Goal: Task Accomplishment & Management: Complete application form

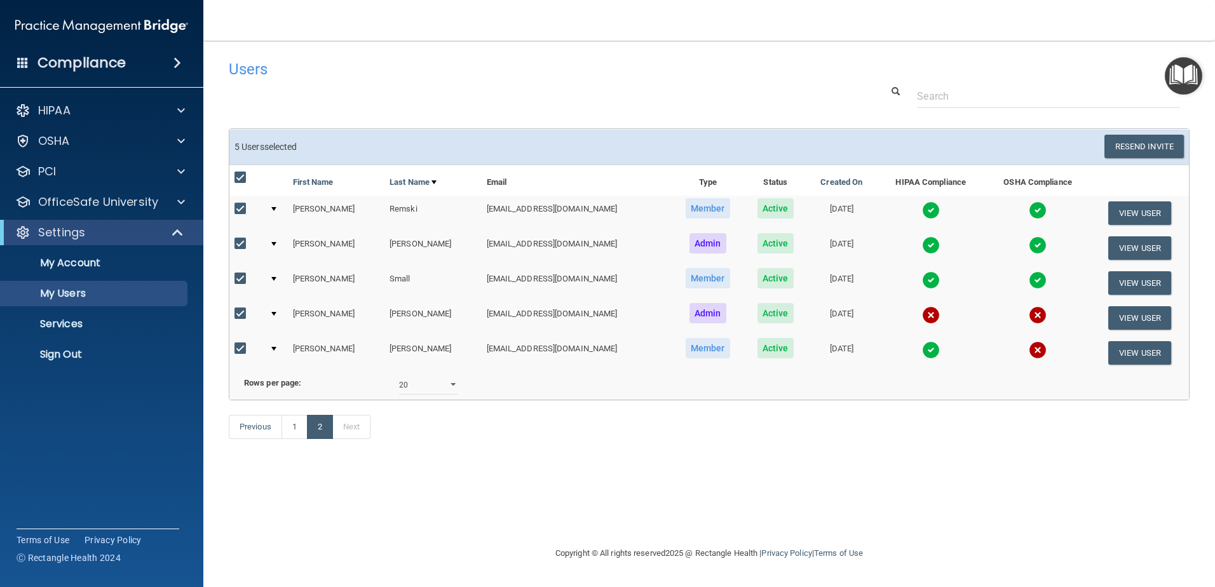
select select "20"
click at [180, 198] on span at bounding box center [181, 201] width 8 height 15
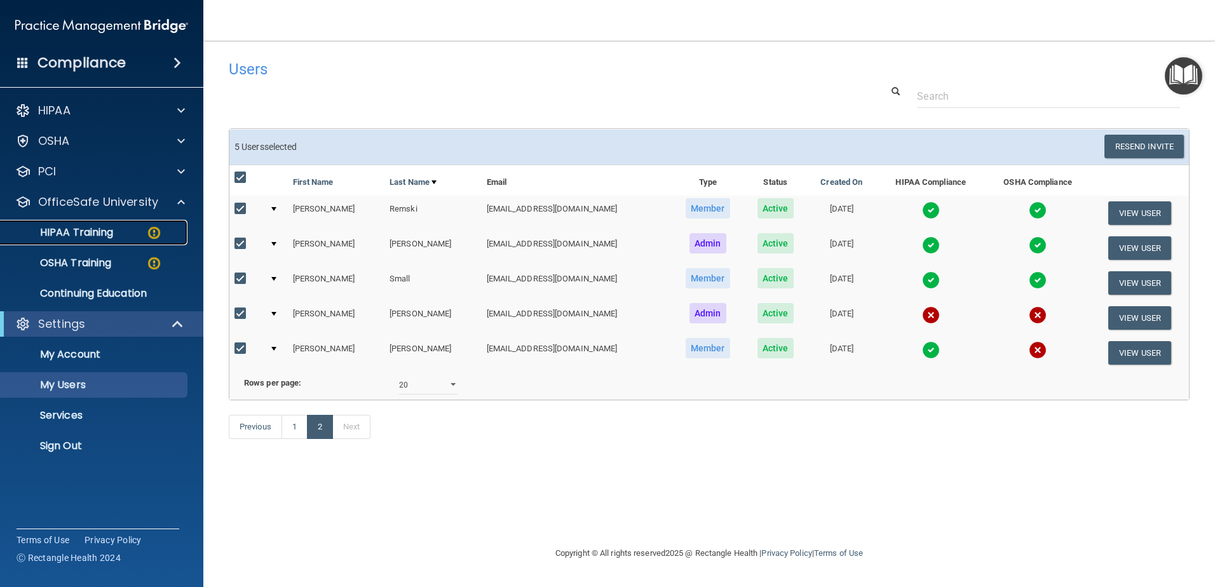
click at [107, 231] on p "HIPAA Training" at bounding box center [60, 232] width 105 height 13
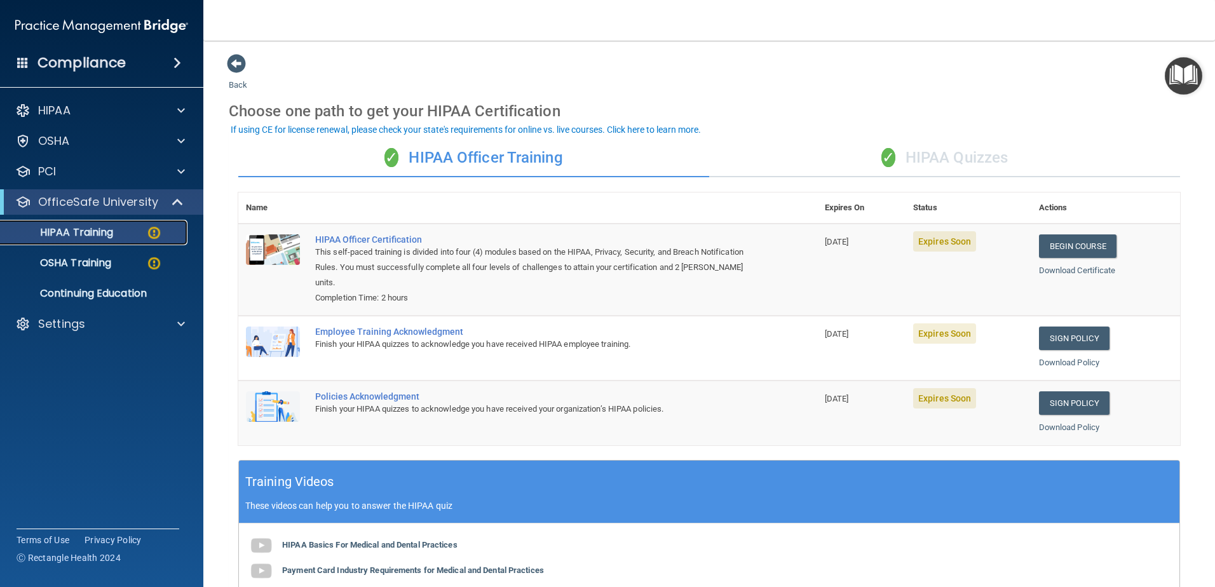
click at [70, 234] on p "HIPAA Training" at bounding box center [60, 232] width 105 height 13
click at [926, 159] on div "✓ HIPAA Quizzes" at bounding box center [944, 158] width 471 height 38
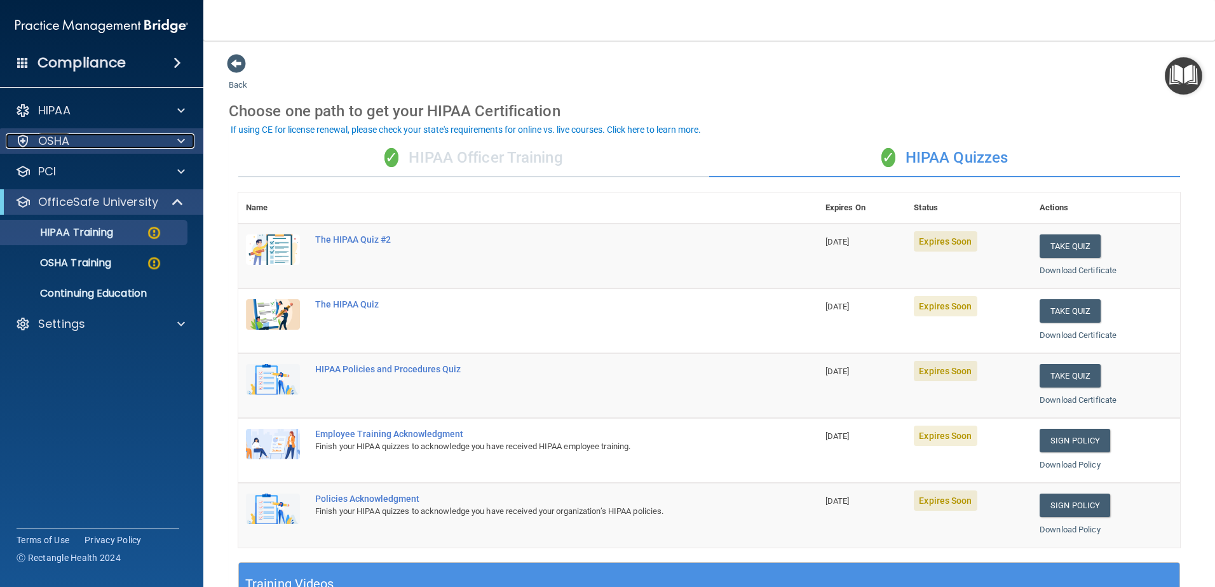
click at [175, 142] on div at bounding box center [179, 140] width 32 height 15
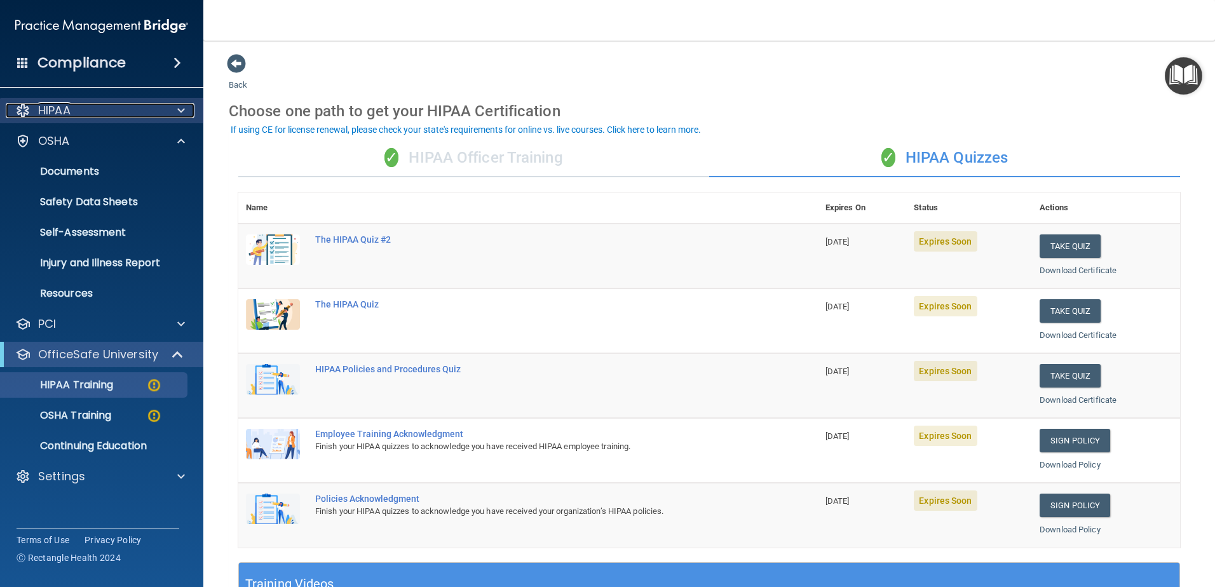
click at [177, 111] on span at bounding box center [181, 110] width 8 height 15
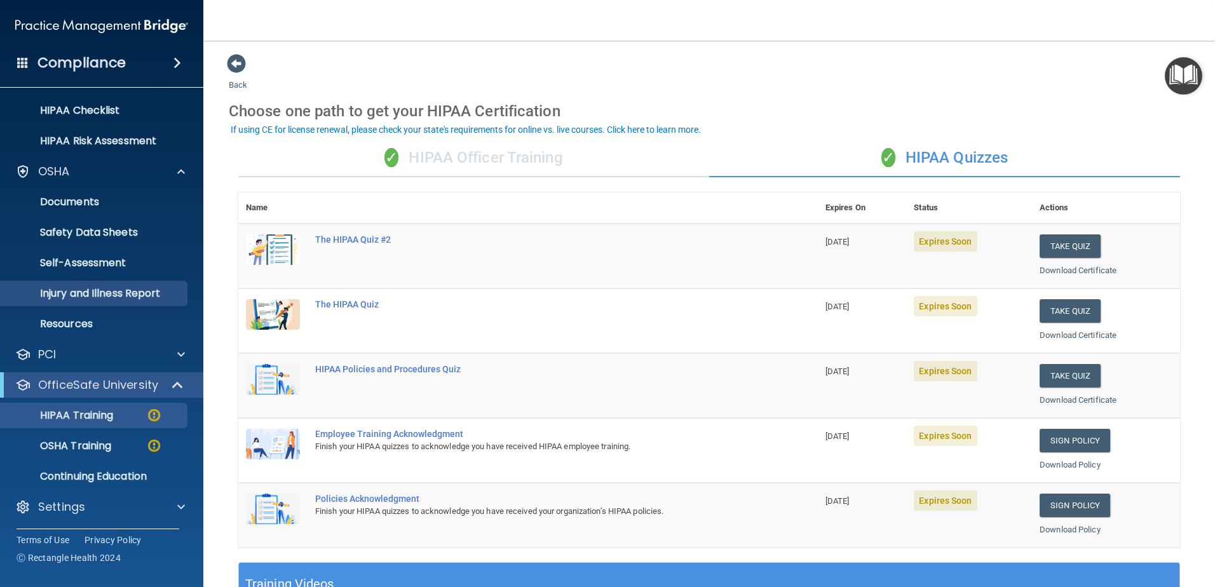
scroll to position [184, 0]
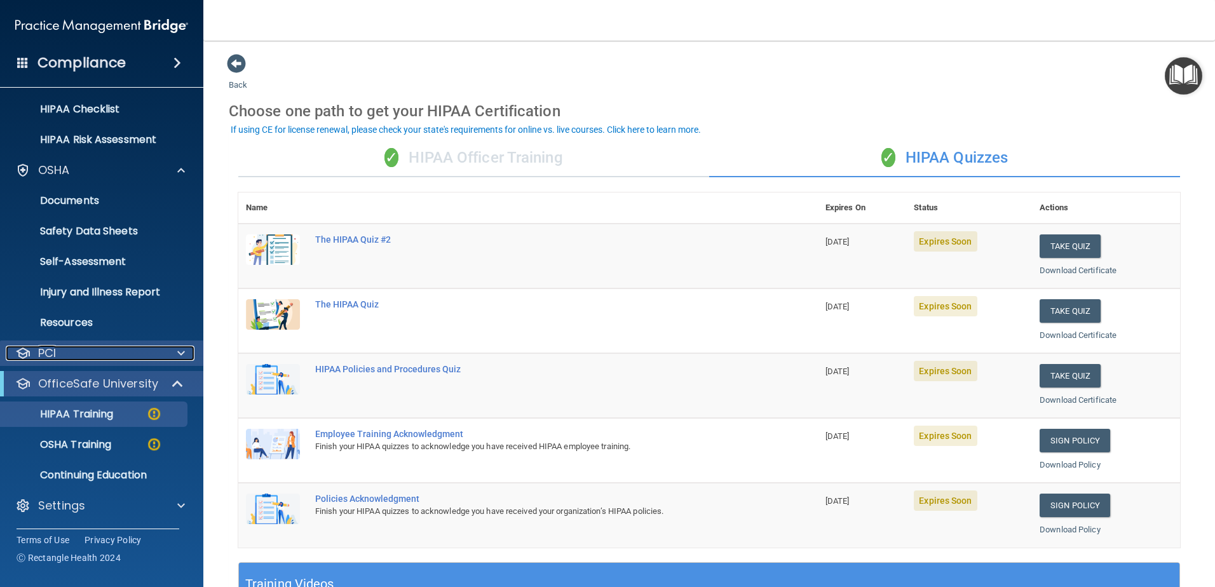
click at [178, 349] on span at bounding box center [181, 353] width 8 height 15
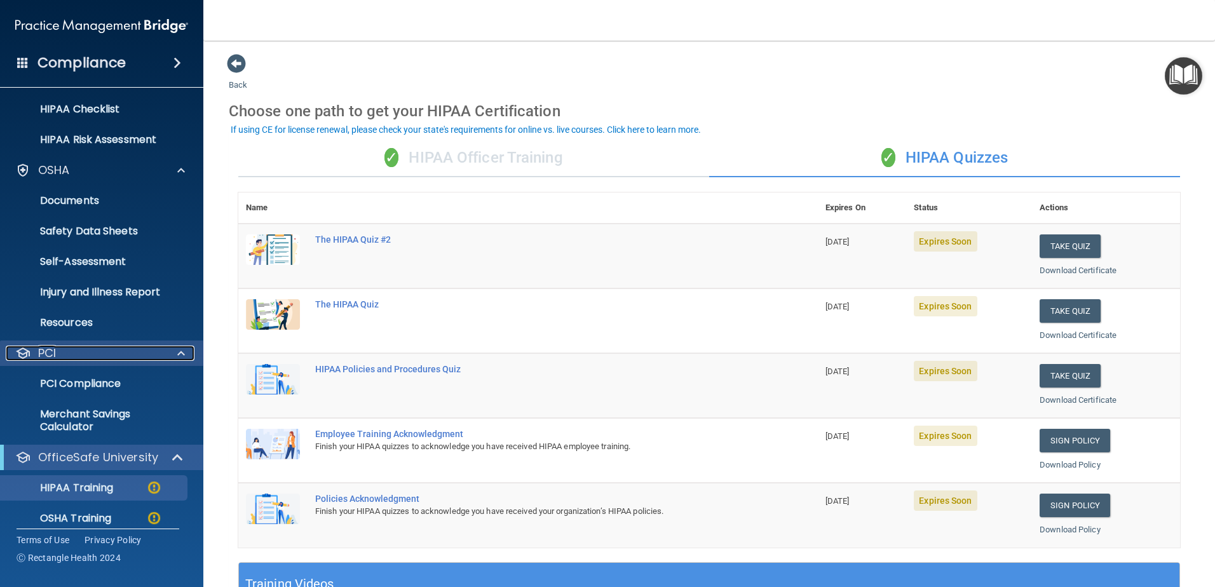
click at [178, 349] on span at bounding box center [181, 353] width 8 height 15
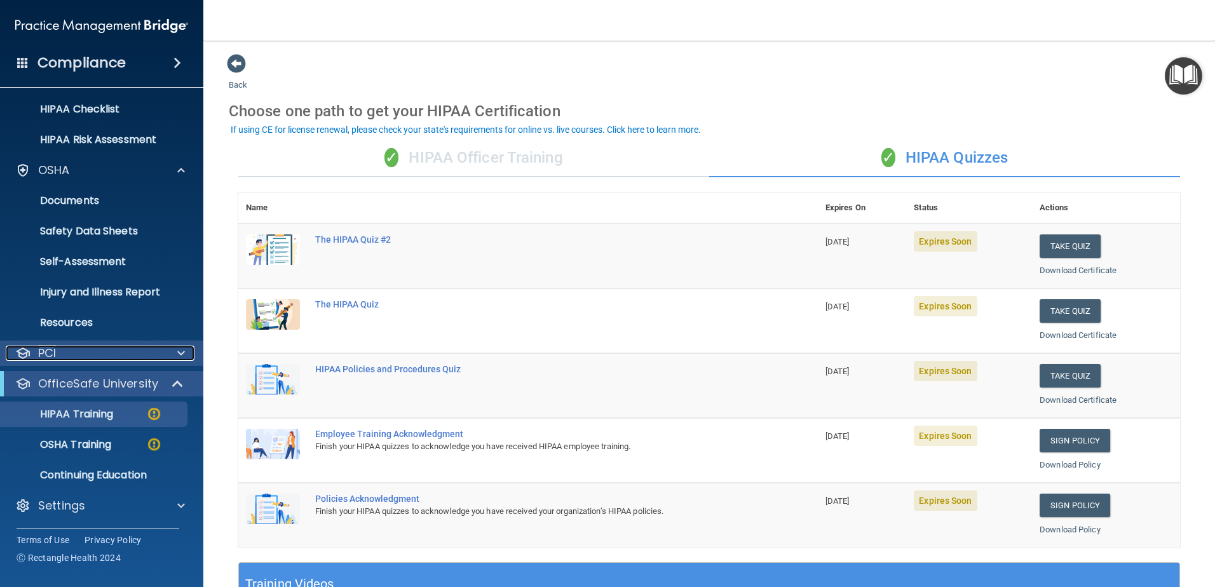
click at [175, 355] on div at bounding box center [179, 353] width 32 height 15
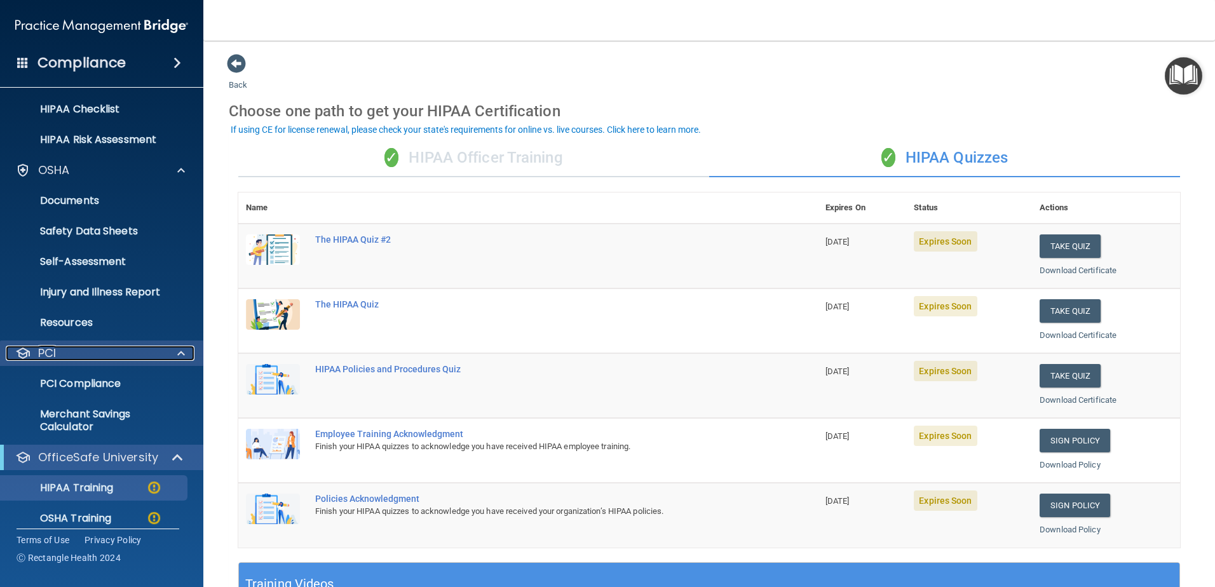
click at [175, 355] on div at bounding box center [179, 353] width 32 height 15
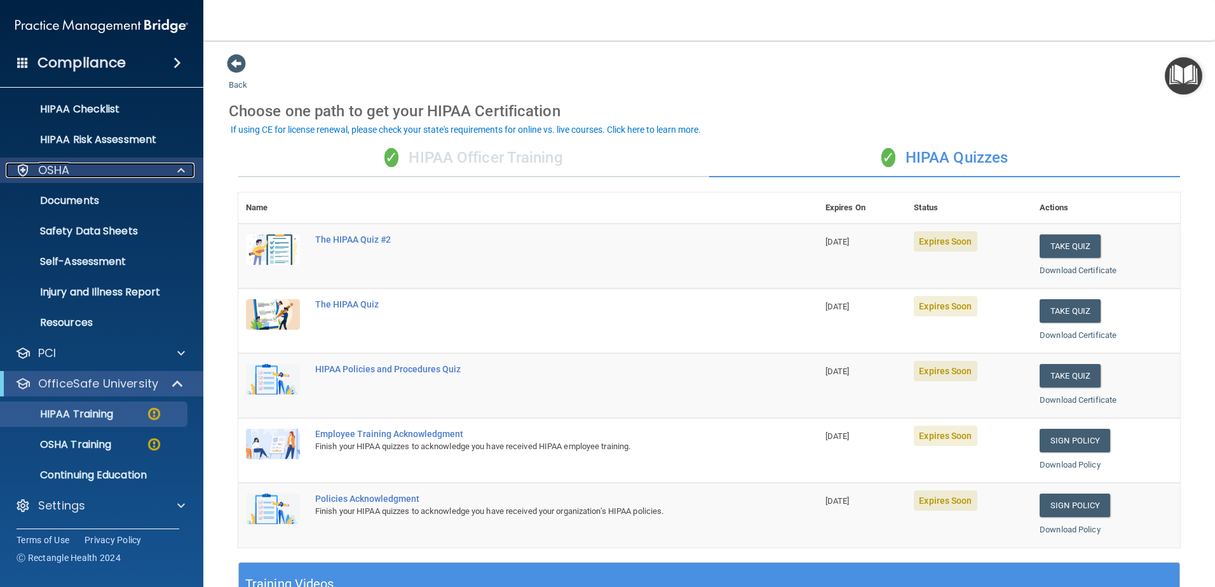
click at [180, 166] on span at bounding box center [181, 170] width 8 height 15
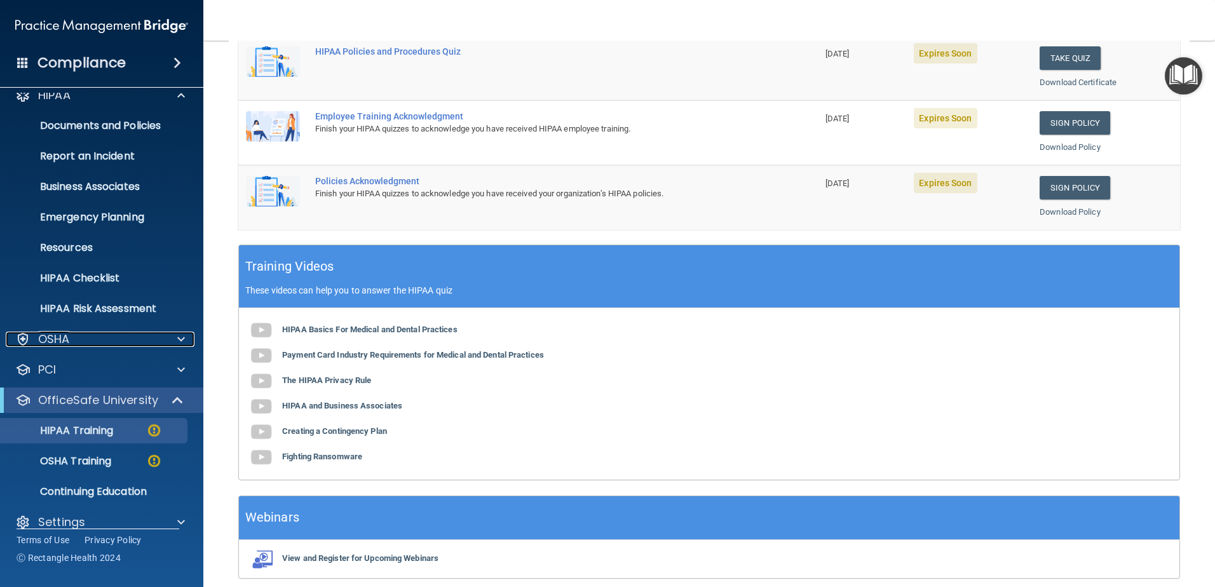
scroll to position [0, 0]
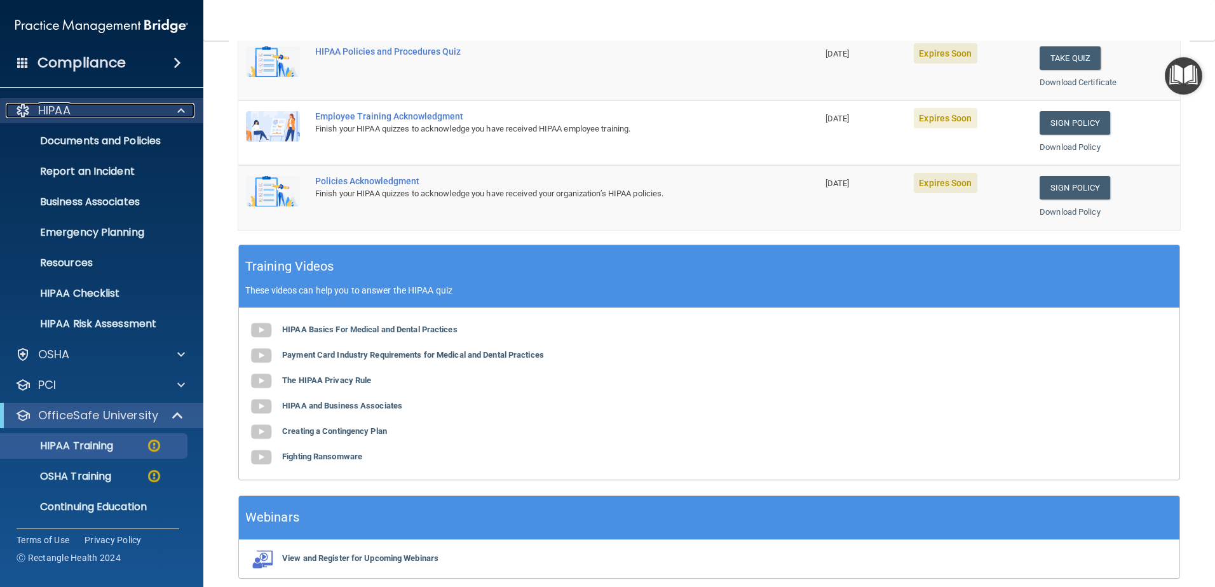
click at [184, 103] on span at bounding box center [181, 110] width 8 height 15
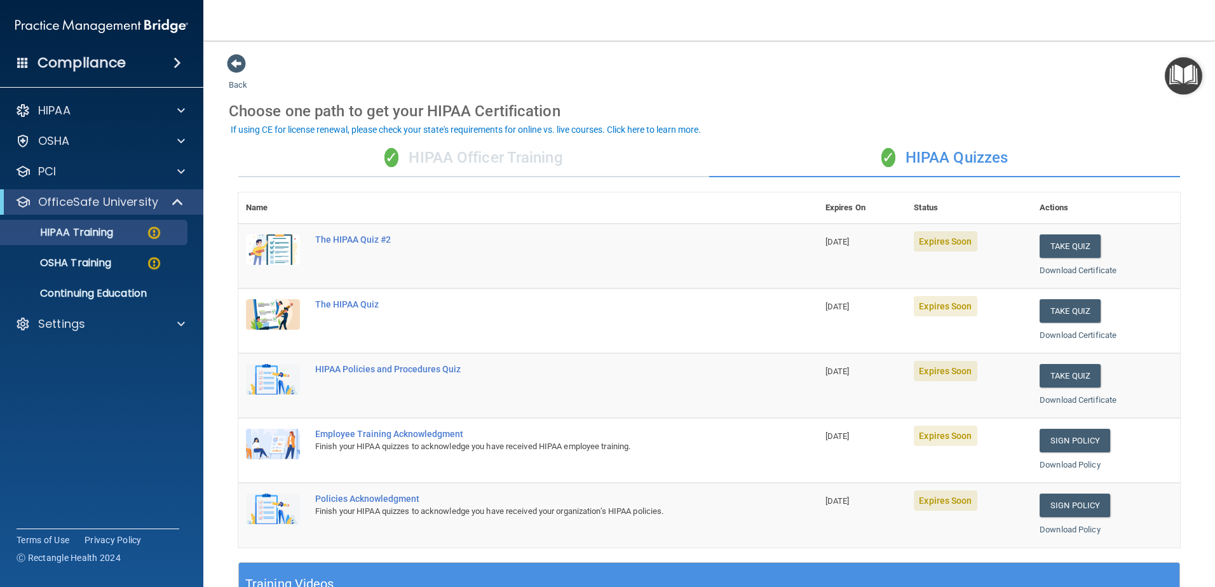
click at [475, 144] on div "✓ HIPAA Officer Training" at bounding box center [473, 158] width 471 height 38
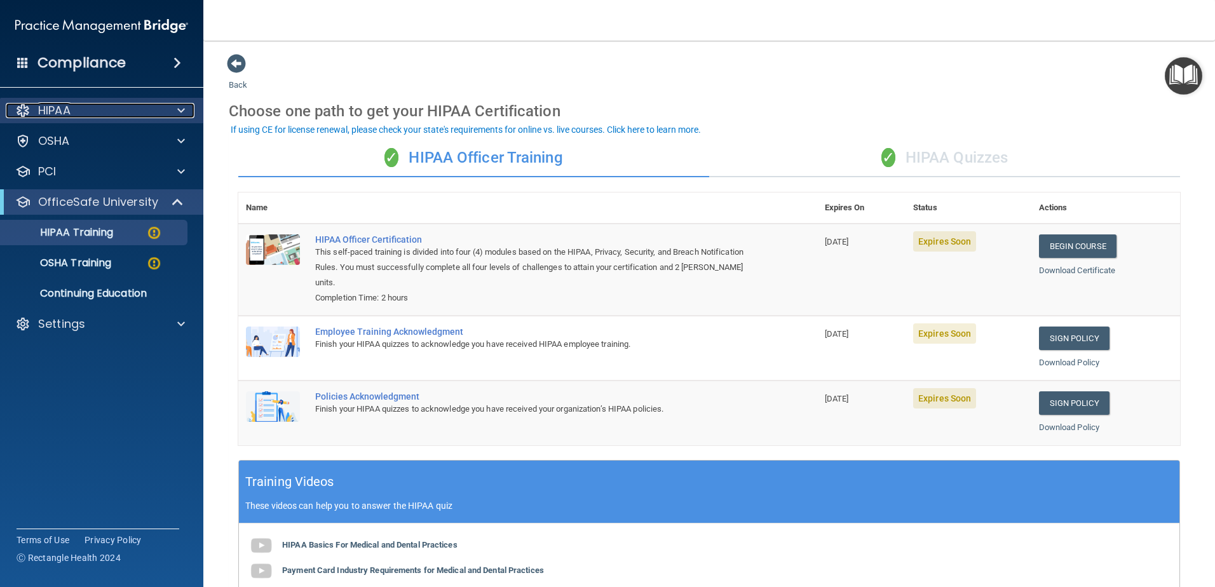
click at [169, 104] on div at bounding box center [179, 110] width 32 height 15
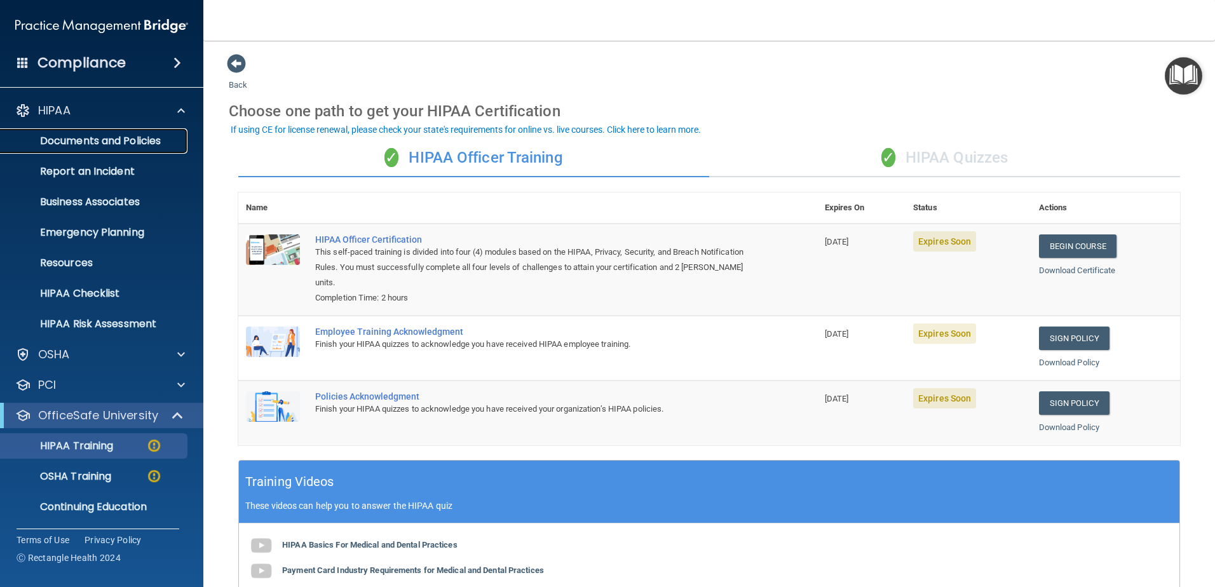
click at [148, 135] on p "Documents and Policies" at bounding box center [94, 141] width 173 height 13
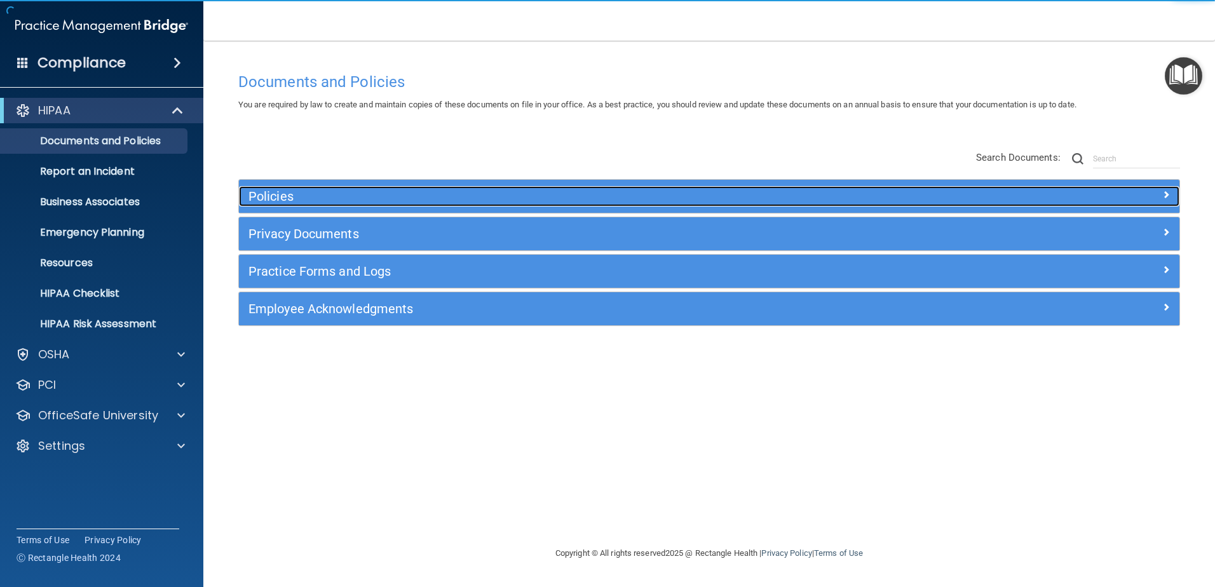
click at [494, 193] on h5 "Policies" at bounding box center [591, 196] width 686 height 14
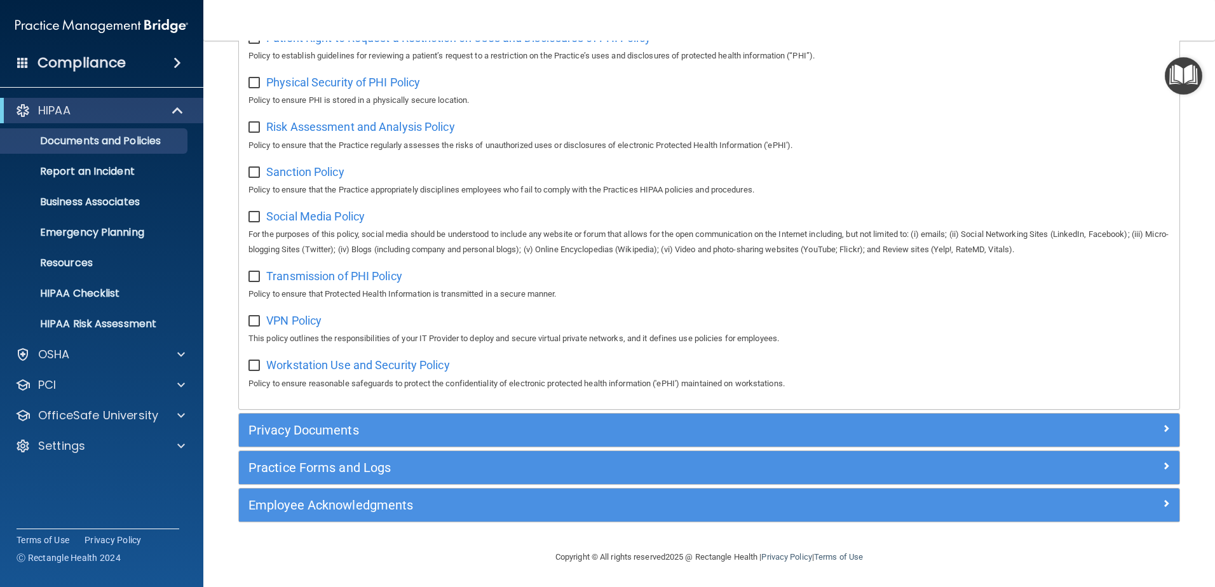
scroll to position [841, 0]
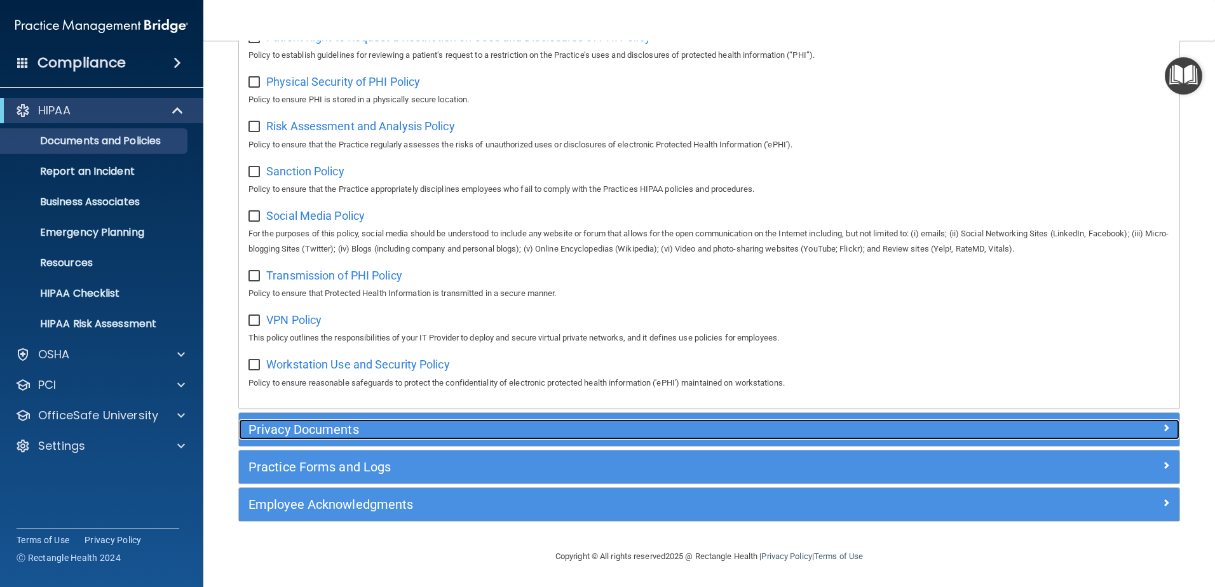
click at [370, 425] on h5 "Privacy Documents" at bounding box center [591, 430] width 686 height 14
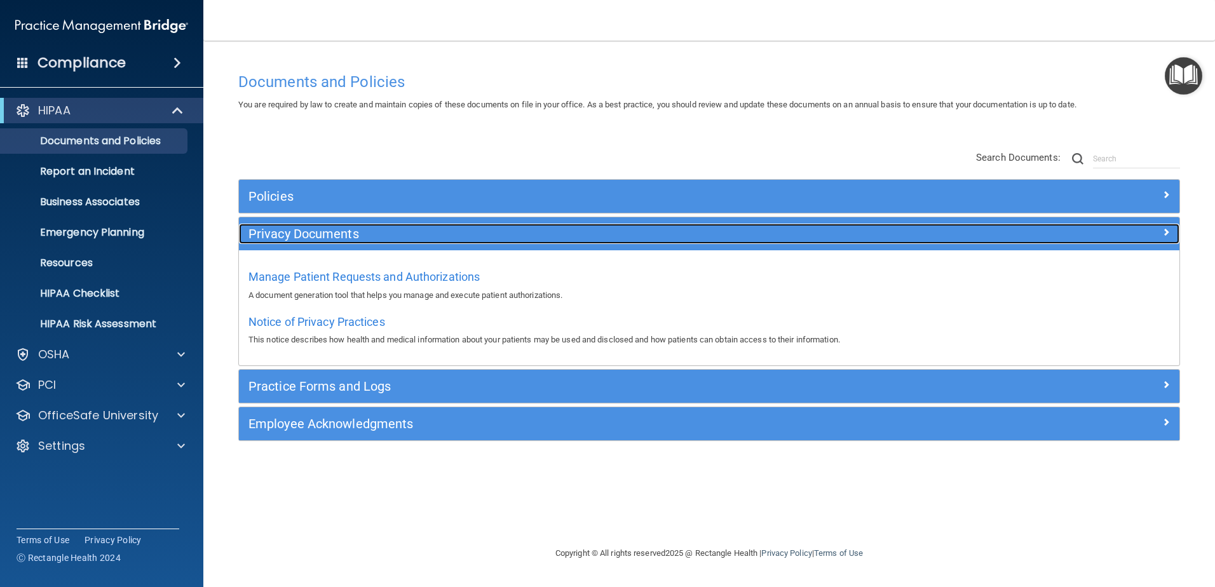
scroll to position [0, 0]
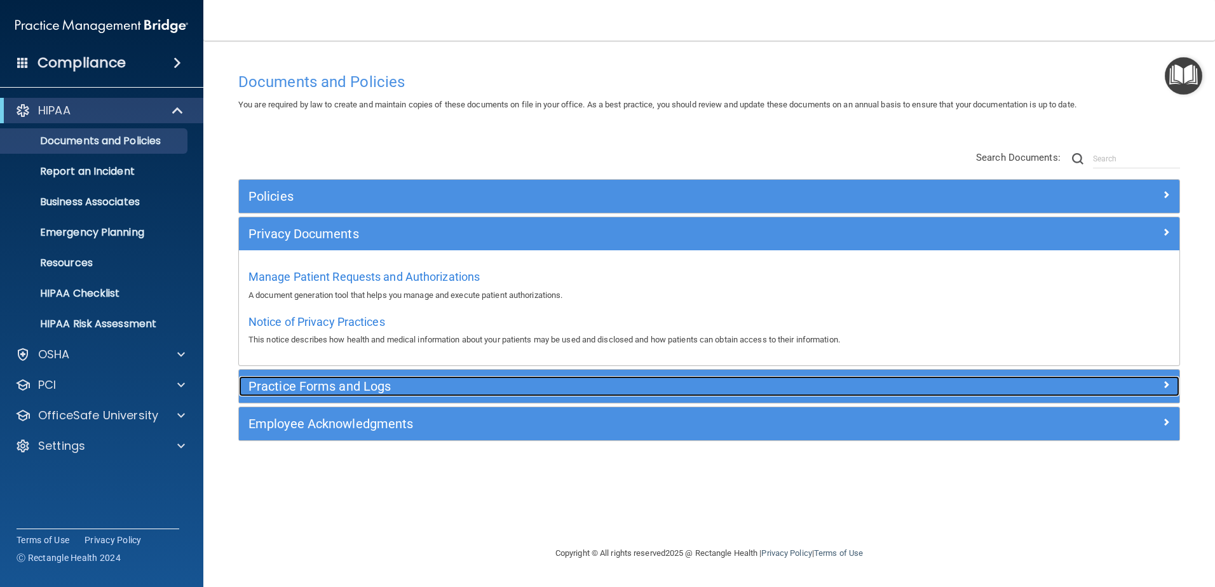
click at [342, 393] on h5 "Practice Forms and Logs" at bounding box center [591, 386] width 686 height 14
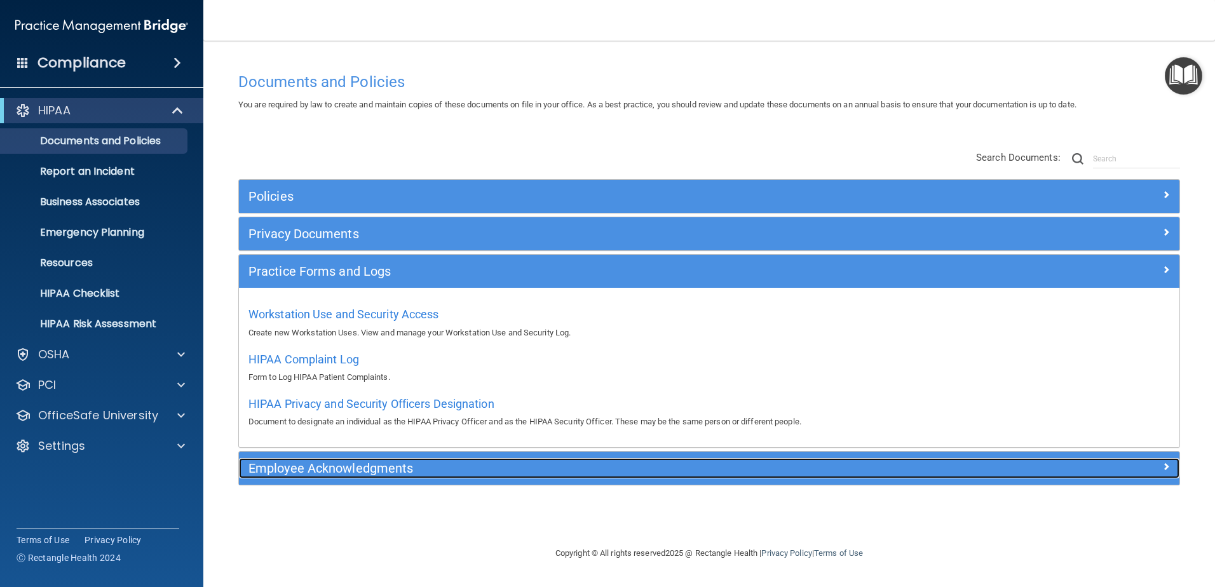
click at [339, 469] on h5 "Employee Acknowledgments" at bounding box center [591, 468] width 686 height 14
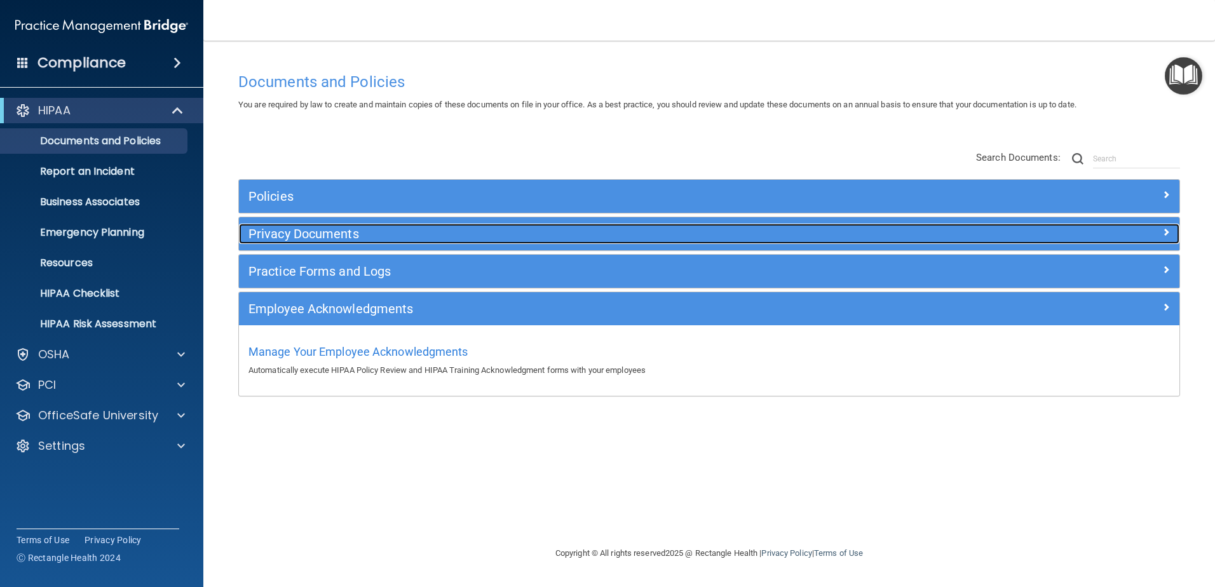
click at [334, 236] on h5 "Privacy Documents" at bounding box center [591, 234] width 686 height 14
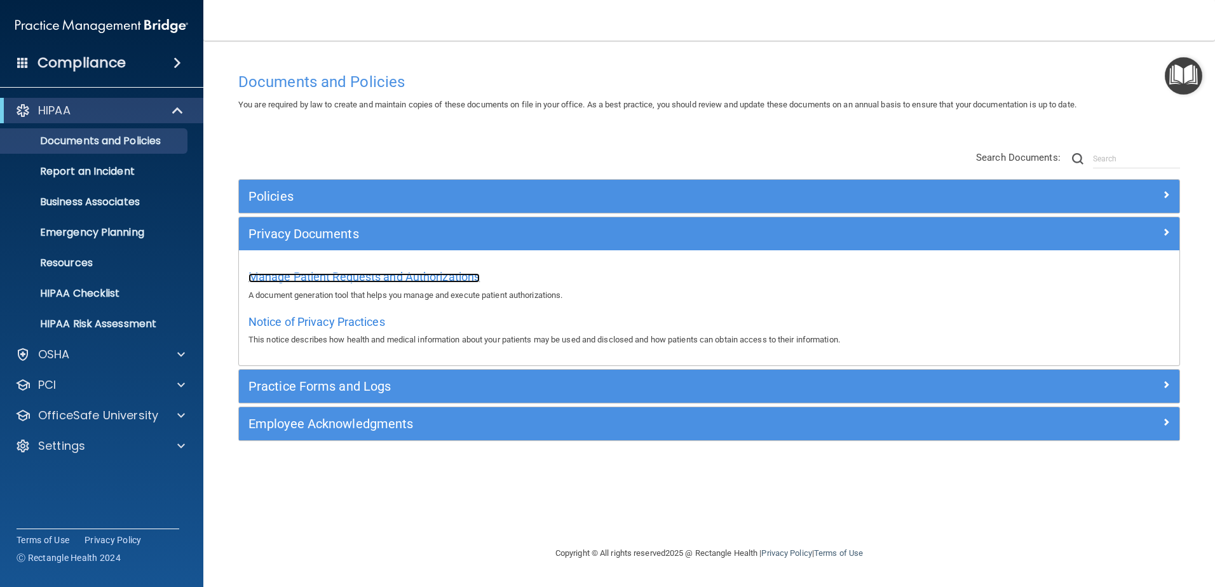
click at [334, 280] on span "Manage Patient Requests and Authorizations" at bounding box center [363, 276] width 231 height 13
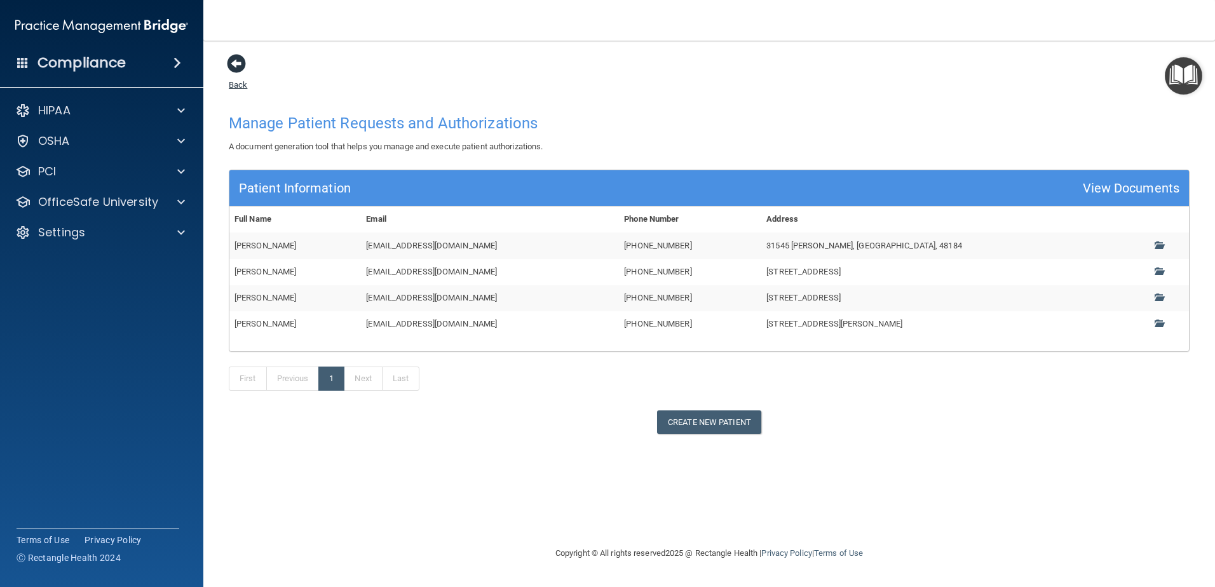
click at [231, 71] on span at bounding box center [236, 63] width 19 height 19
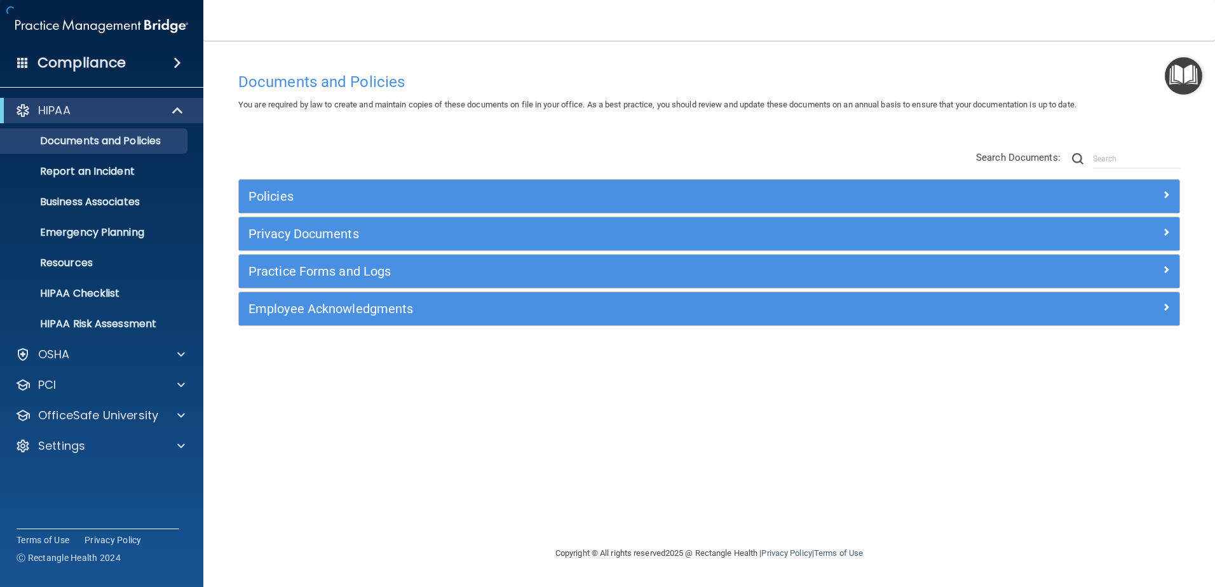
click at [233, 67] on div "Documents and Policies" at bounding box center [709, 81] width 961 height 31
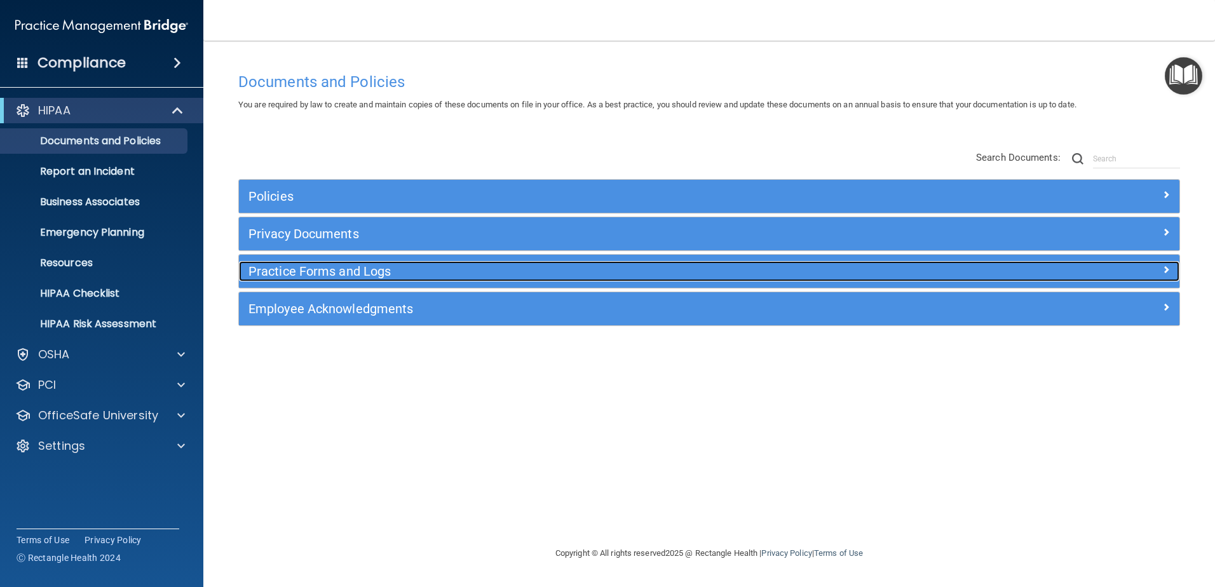
click at [299, 273] on h5 "Practice Forms and Logs" at bounding box center [591, 271] width 686 height 14
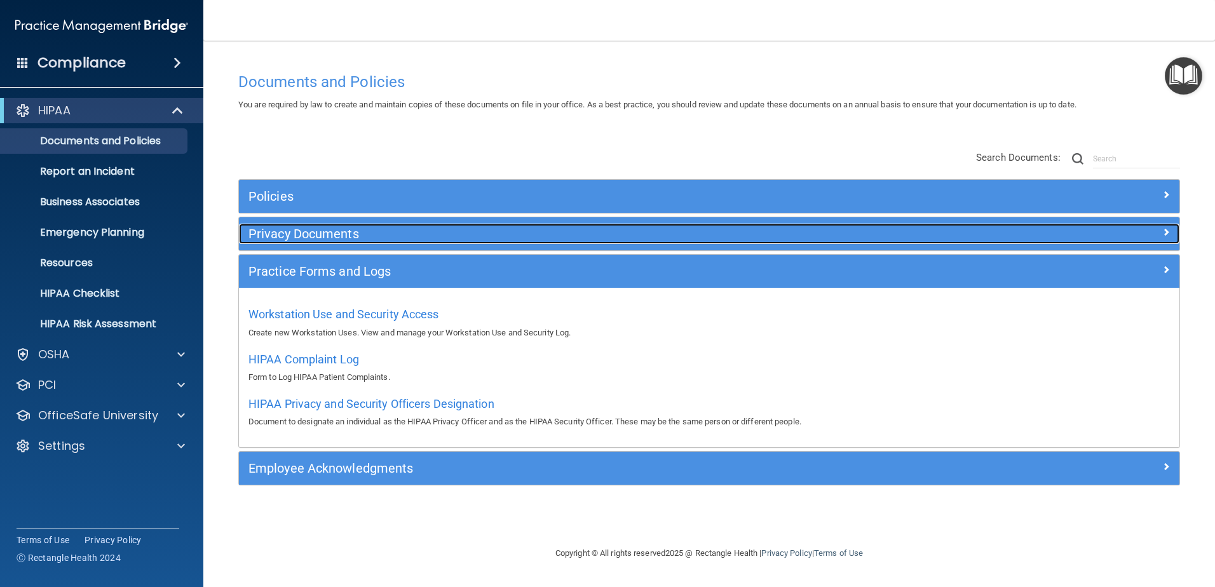
click at [302, 233] on h5 "Privacy Documents" at bounding box center [591, 234] width 686 height 14
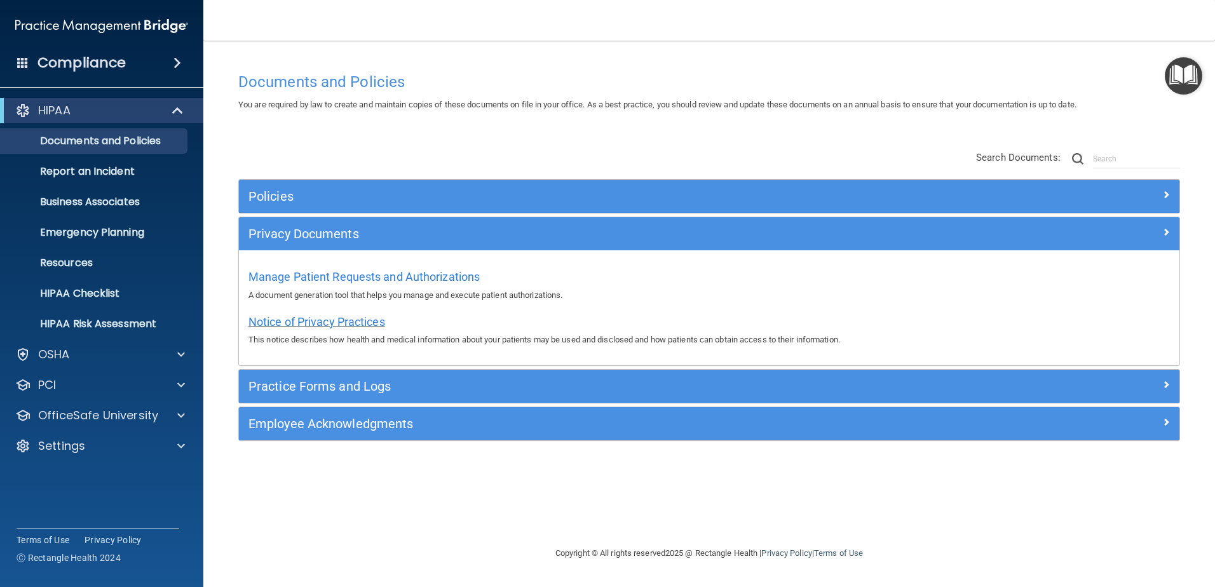
click at [300, 325] on span "Notice of Privacy Practices" at bounding box center [316, 321] width 137 height 13
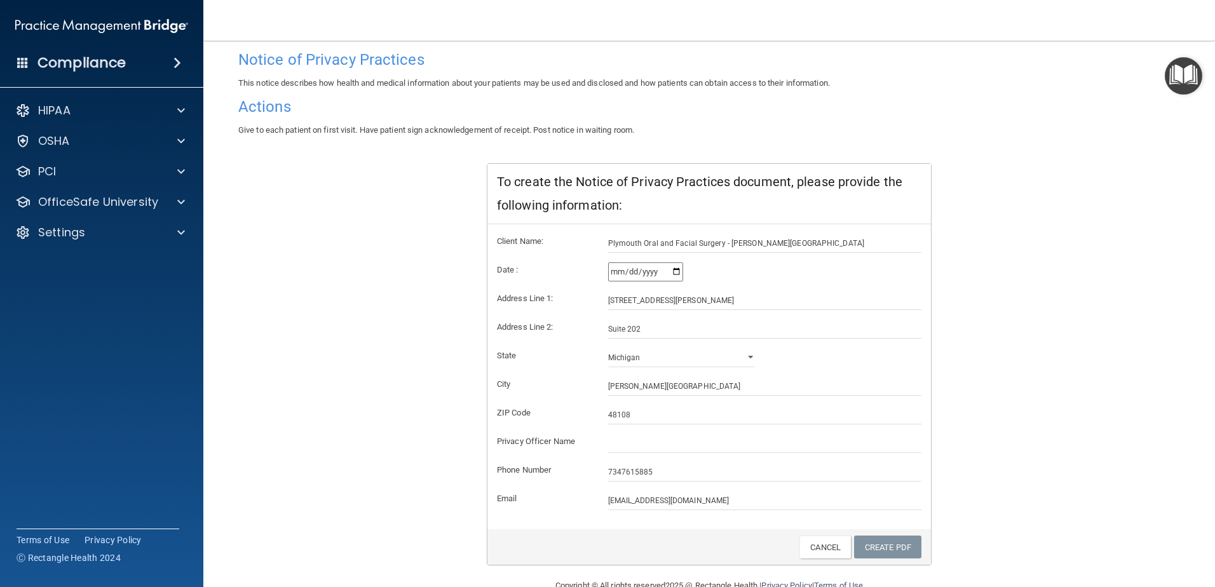
scroll to position [118, 0]
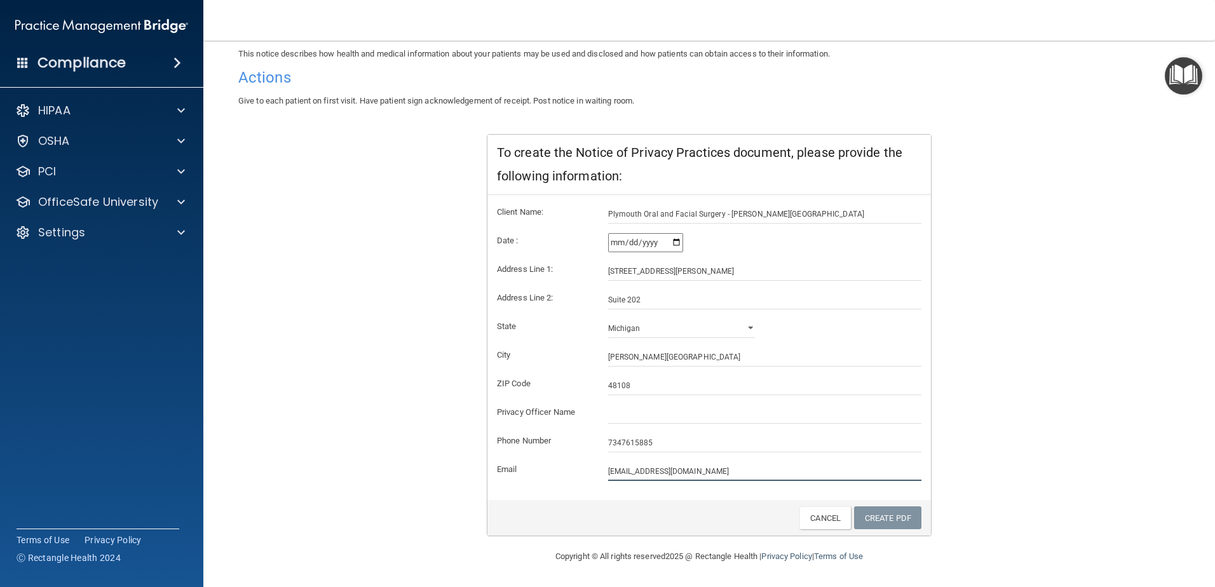
drag, startPoint x: 701, startPoint y: 475, endPoint x: 576, endPoint y: 471, distance: 125.2
click at [576, 471] on div "Email pofsinmi@yahoo.com" at bounding box center [709, 471] width 444 height 19
type input "info@trilliumoralsurgery.com"
click at [888, 520] on link "Create PDF" at bounding box center [887, 518] width 67 height 24
click at [767, 474] on input "info@trilliumoralsurgery.com" at bounding box center [765, 471] width 314 height 19
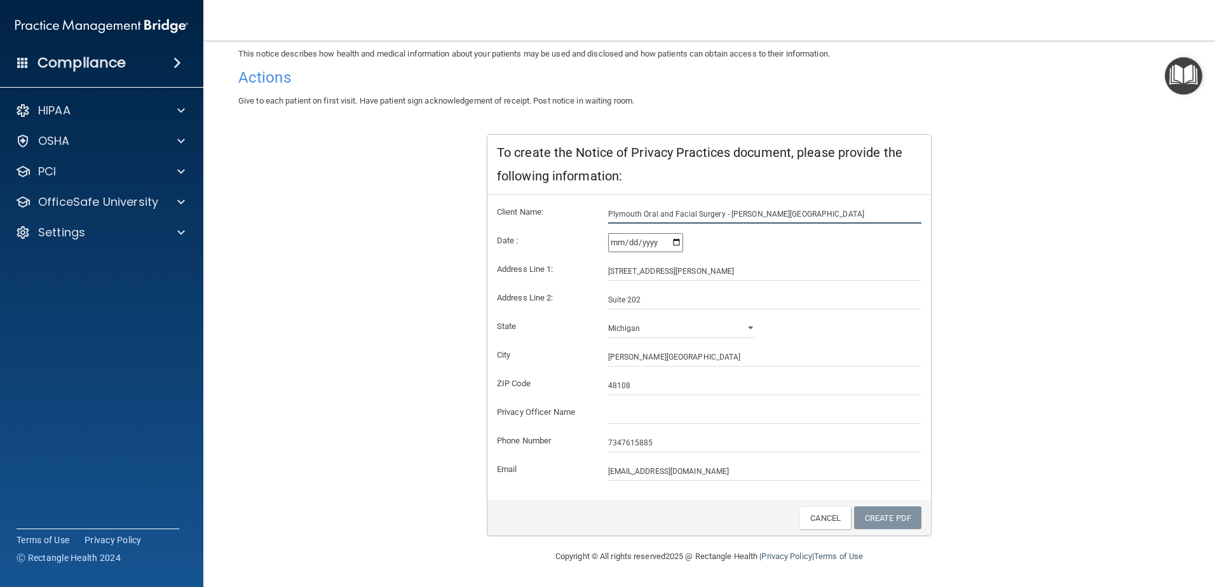
drag, startPoint x: 769, startPoint y: 213, endPoint x: 576, endPoint y: 214, distance: 192.5
click at [576, 214] on div "Client Name: Plymouth Oral and Facial Surgery - Ann Arbor" at bounding box center [709, 214] width 444 height 19
type input "Trillium Oral Surgery and Implantology"
click at [623, 417] on input "text" at bounding box center [765, 414] width 314 height 19
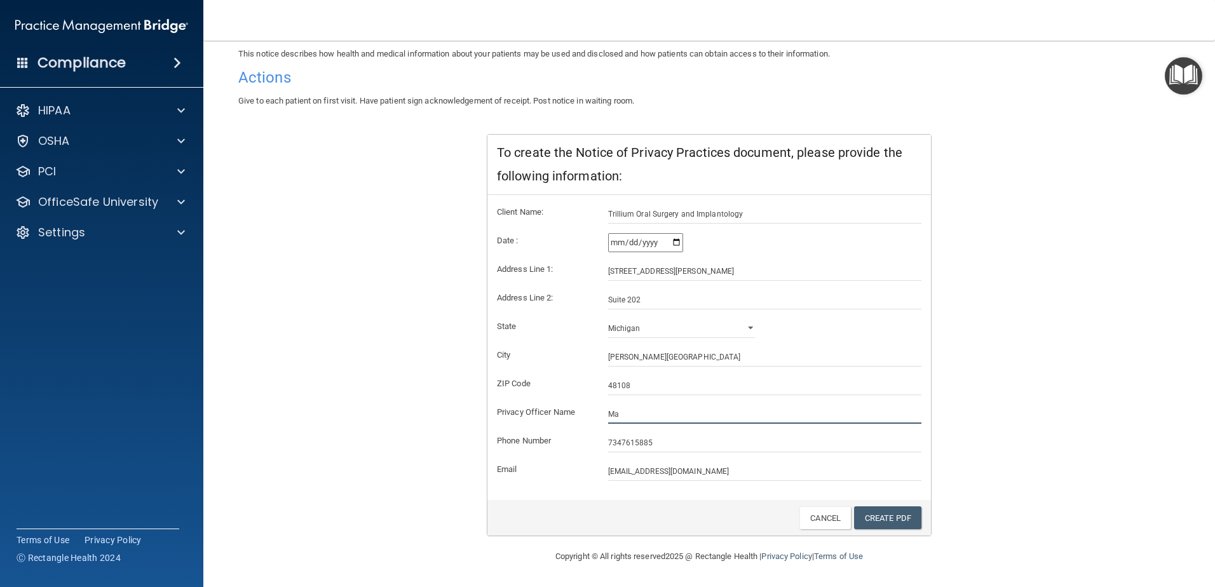
type input "M"
type input "HR"
click at [874, 512] on link "Create PDF" at bounding box center [887, 518] width 67 height 24
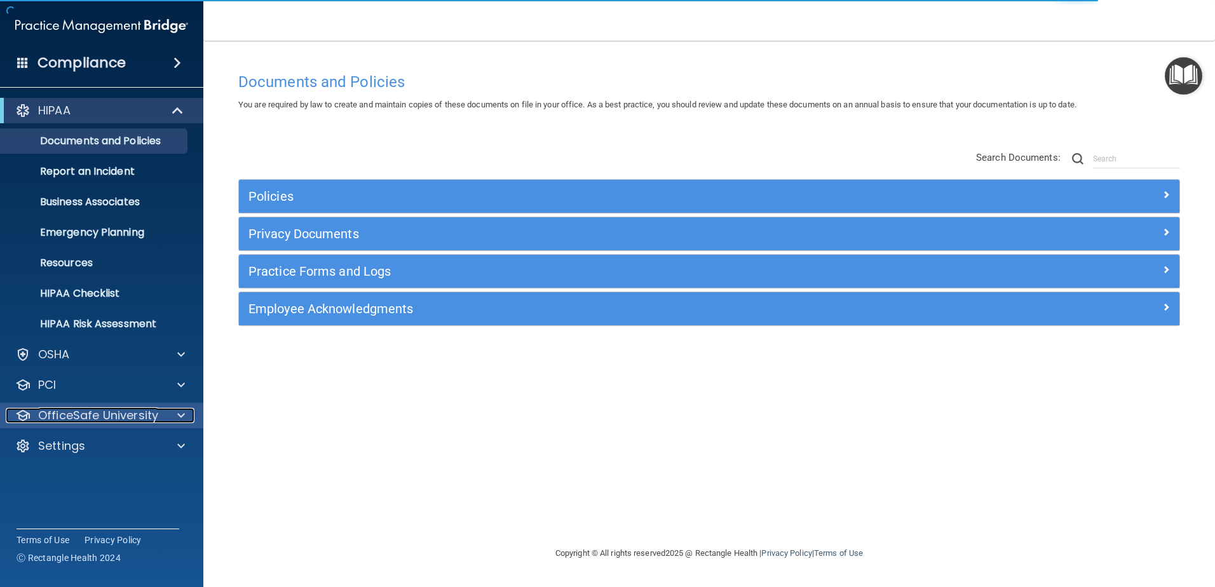
click at [126, 412] on p "OfficeSafe University" at bounding box center [98, 415] width 120 height 15
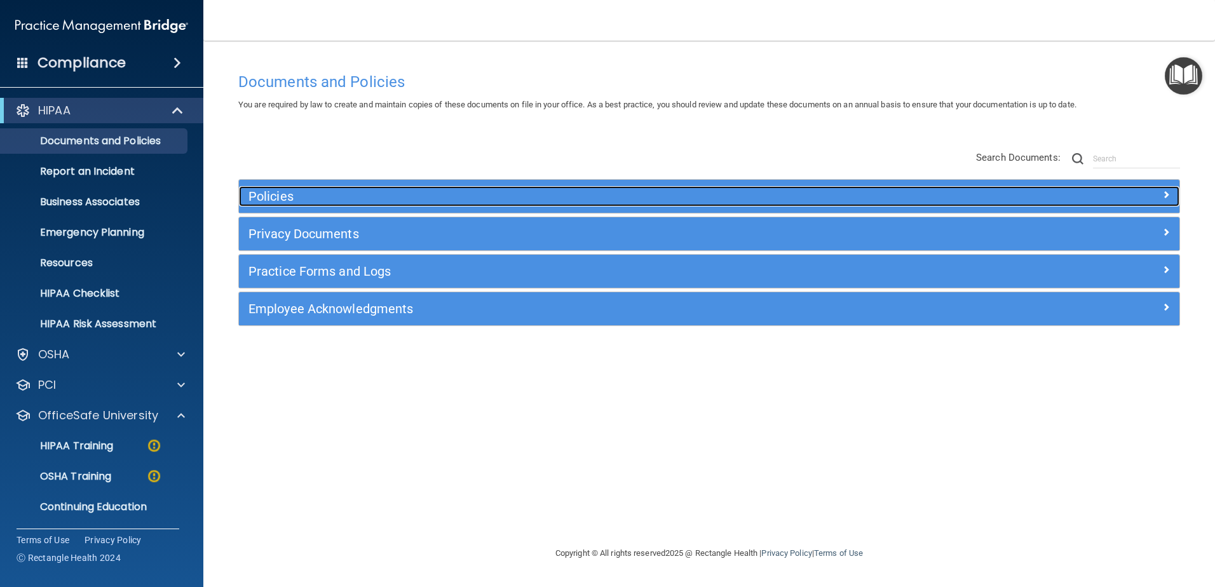
click at [280, 196] on h5 "Policies" at bounding box center [591, 196] width 686 height 14
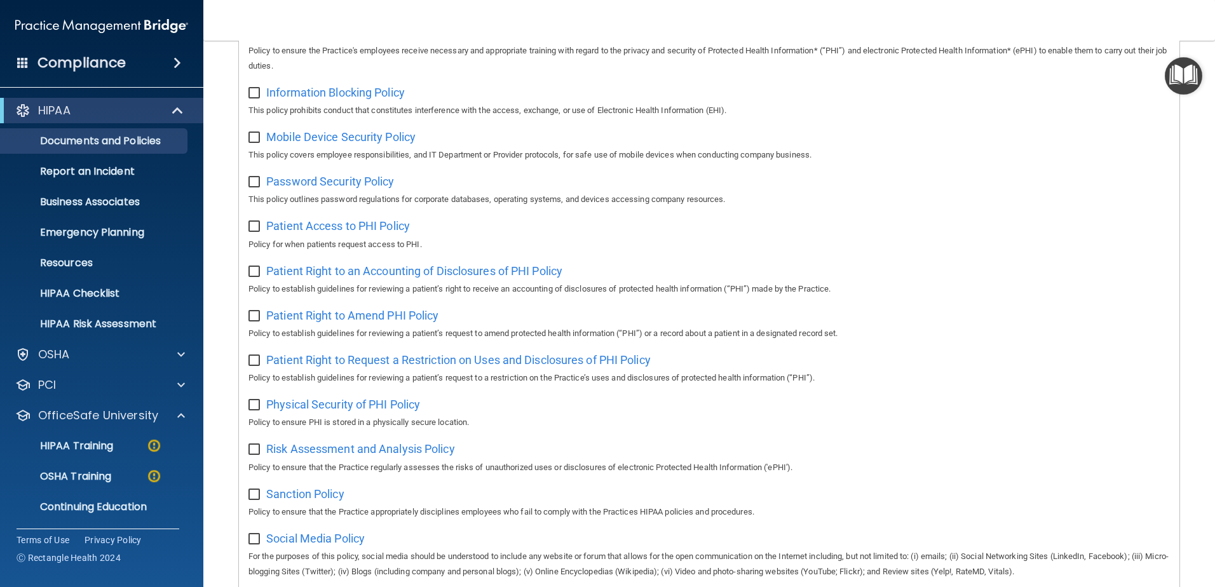
scroll to position [508, 0]
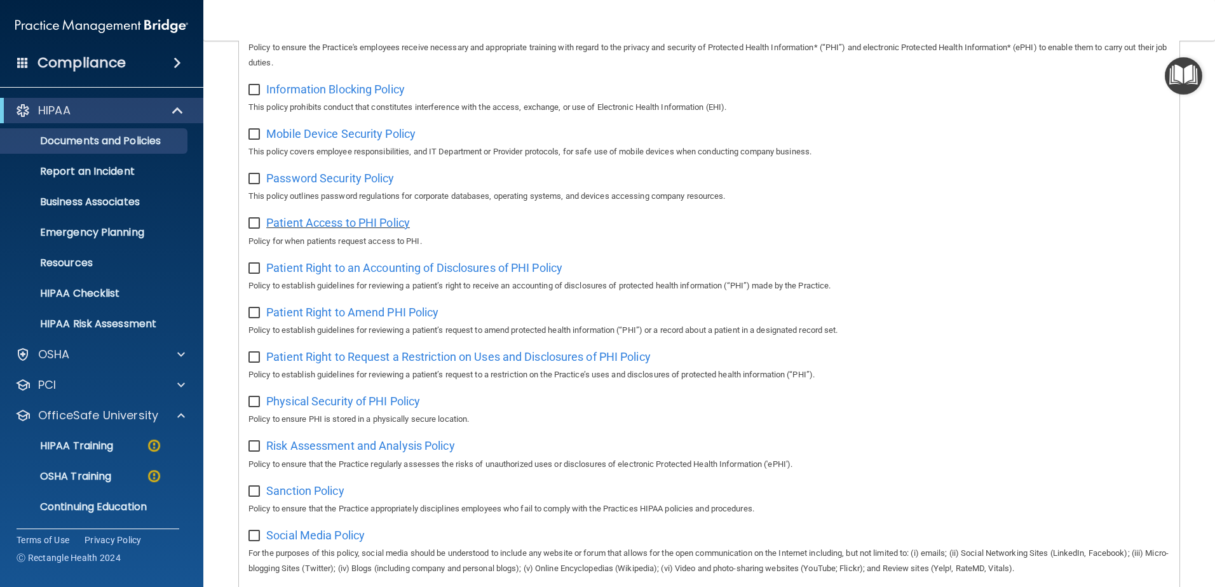
click at [395, 229] on span "Patient Access to PHI Policy" at bounding box center [338, 222] width 144 height 13
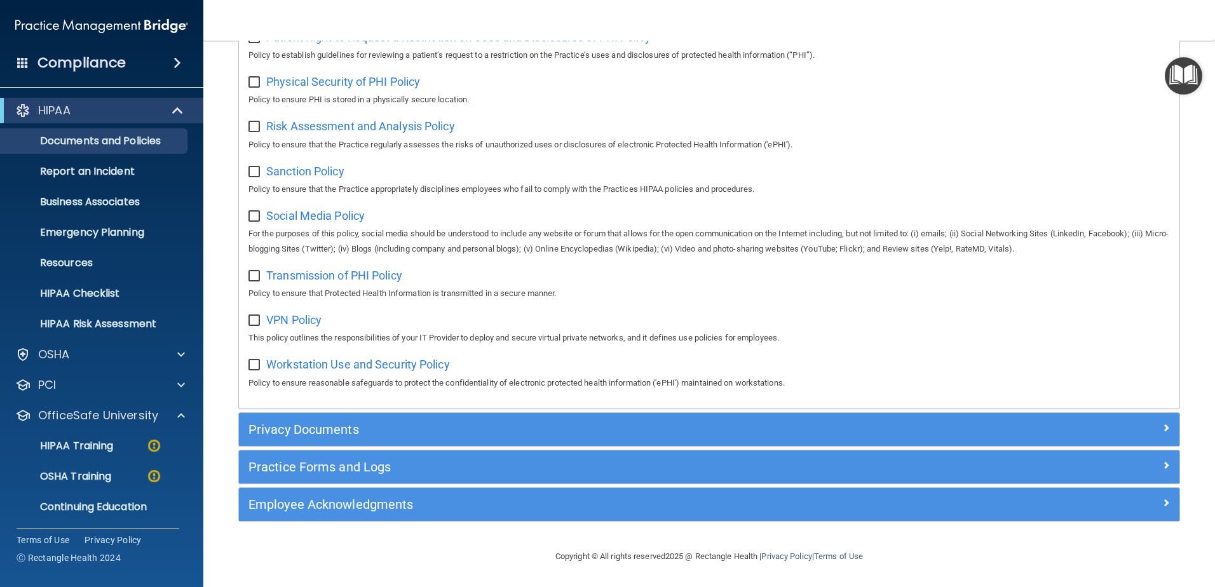
scroll to position [841, 0]
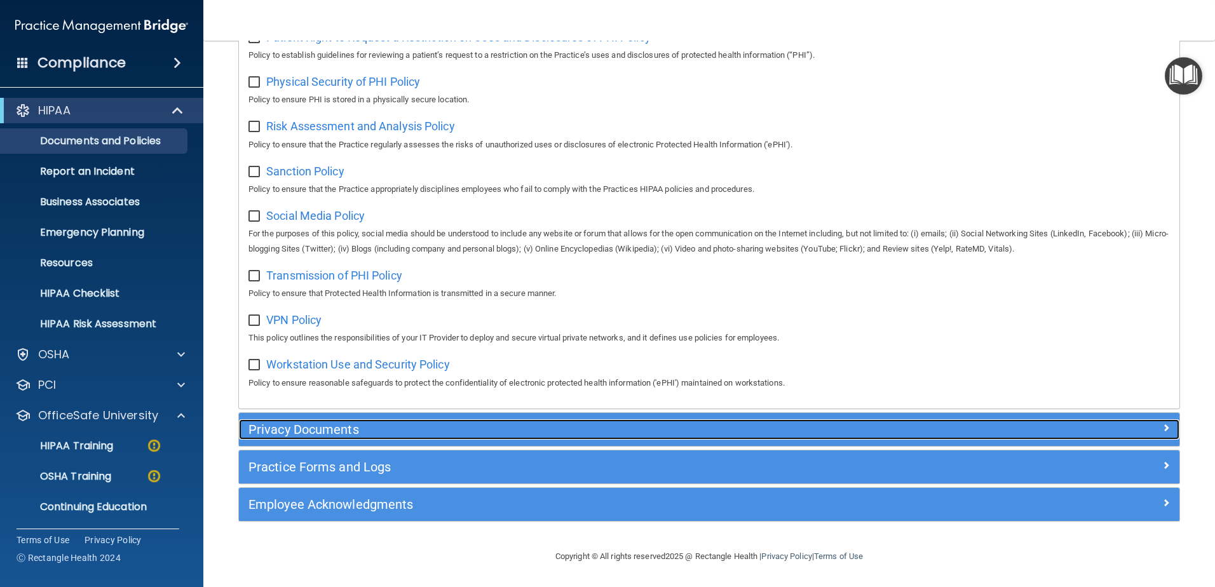
click at [338, 429] on h5 "Privacy Documents" at bounding box center [591, 430] width 686 height 14
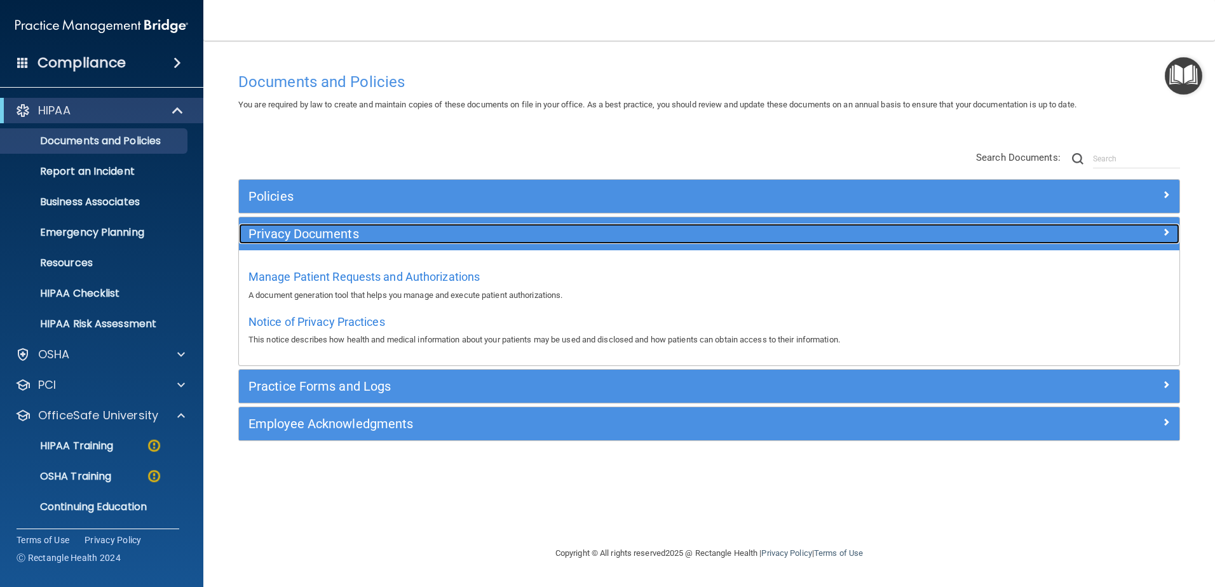
scroll to position [0, 0]
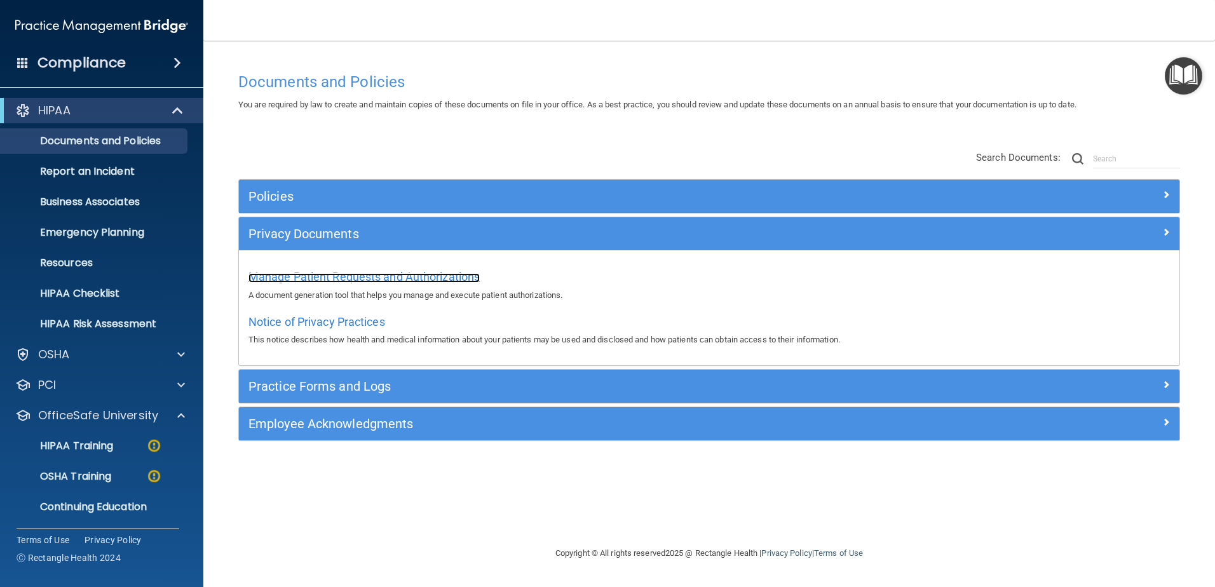
click at [336, 276] on span "Manage Patient Requests and Authorizations" at bounding box center [363, 276] width 231 height 13
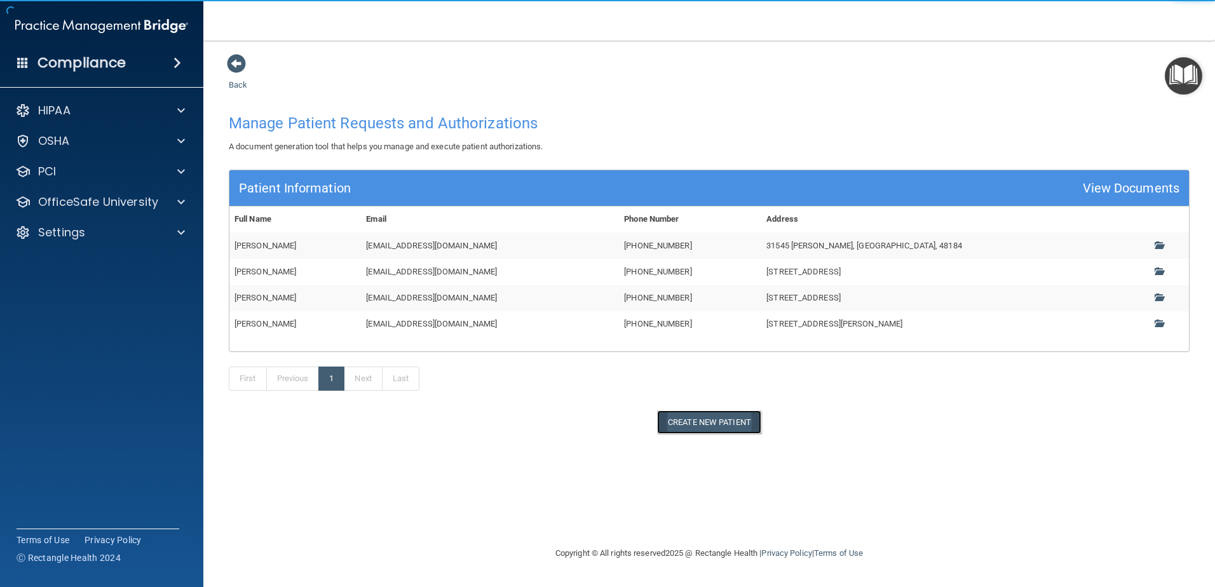
click at [701, 427] on button "Create New Patient" at bounding box center [709, 422] width 104 height 24
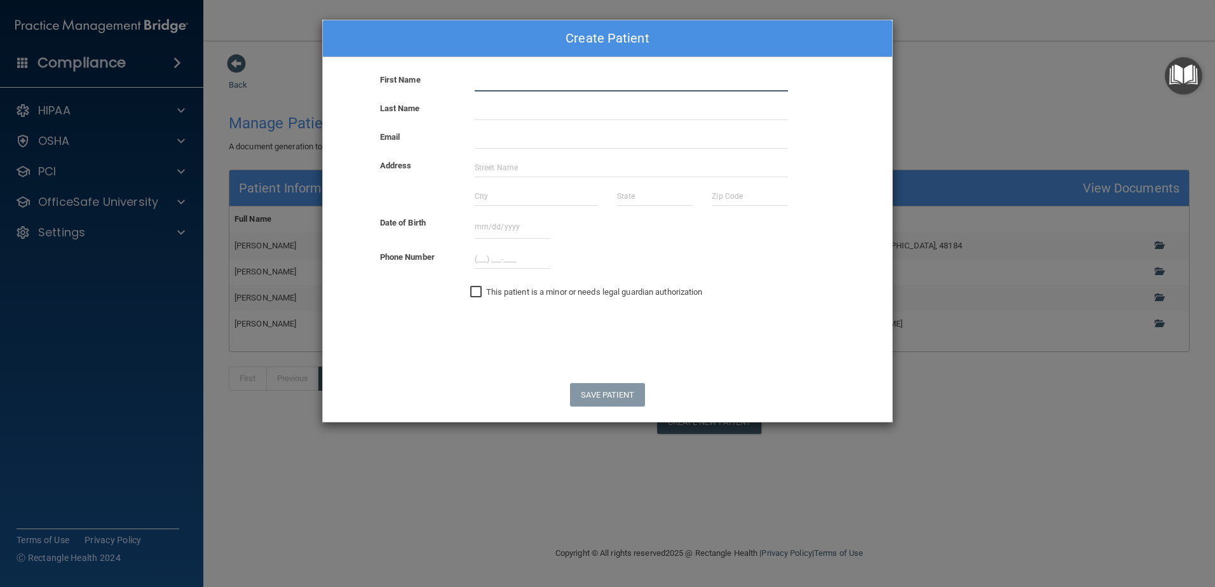
click at [526, 87] on input "text" at bounding box center [631, 81] width 313 height 19
type input "R"
type input "K"
type input "[EMAIL_ADDRESS][DOMAIN_NAME]"
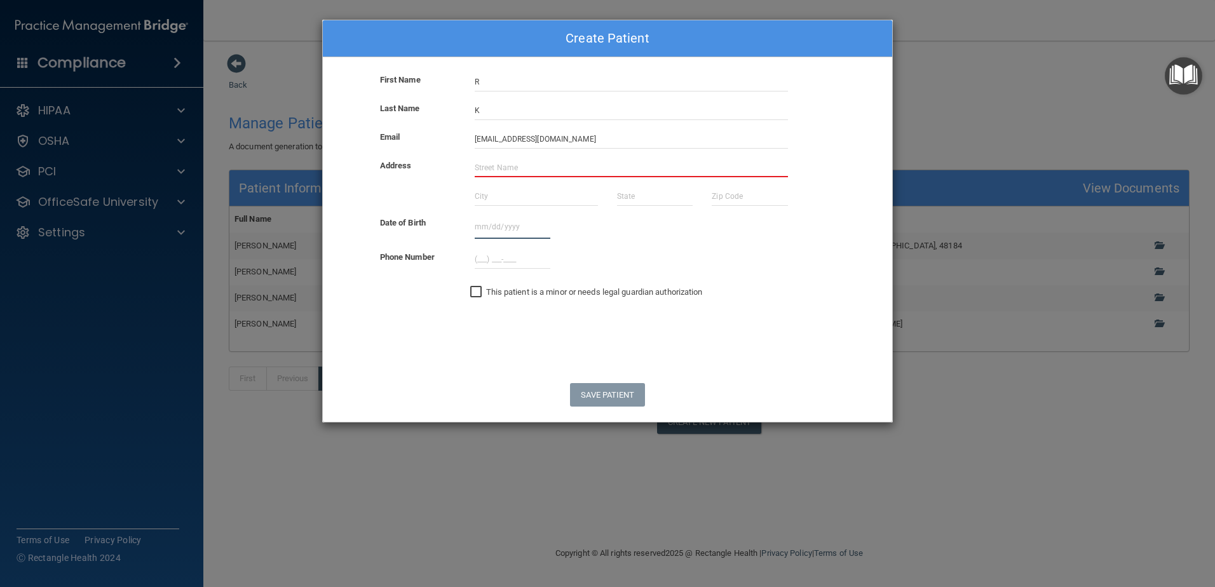
click at [484, 220] on input "text" at bounding box center [513, 227] width 76 height 24
type input "03071975"
type input "(___) ___-____"
click at [484, 220] on input "03071975" at bounding box center [513, 227] width 76 height 24
click at [494, 224] on input "03/071975" at bounding box center [513, 227] width 76 height 24
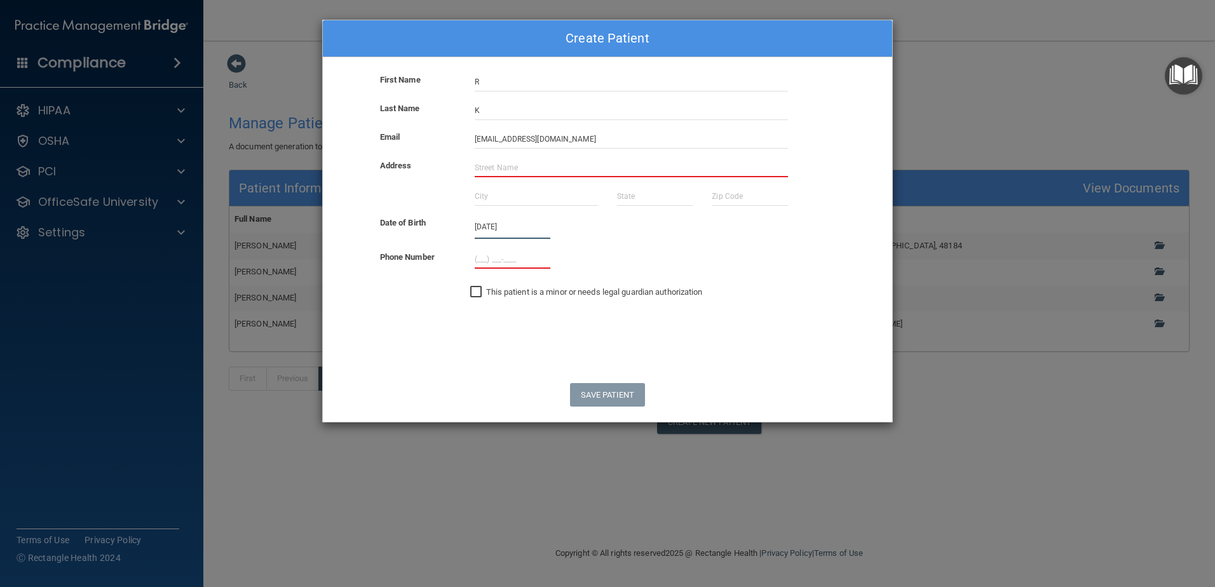
type input "[DATE]"
click at [482, 263] on input "(___) ___-____" at bounding box center [513, 259] width 76 height 19
type input "[PHONE_NUMBER]"
click at [534, 171] on input "text" at bounding box center [631, 167] width 313 height 19
click at [529, 174] on input "123" at bounding box center [631, 167] width 313 height 19
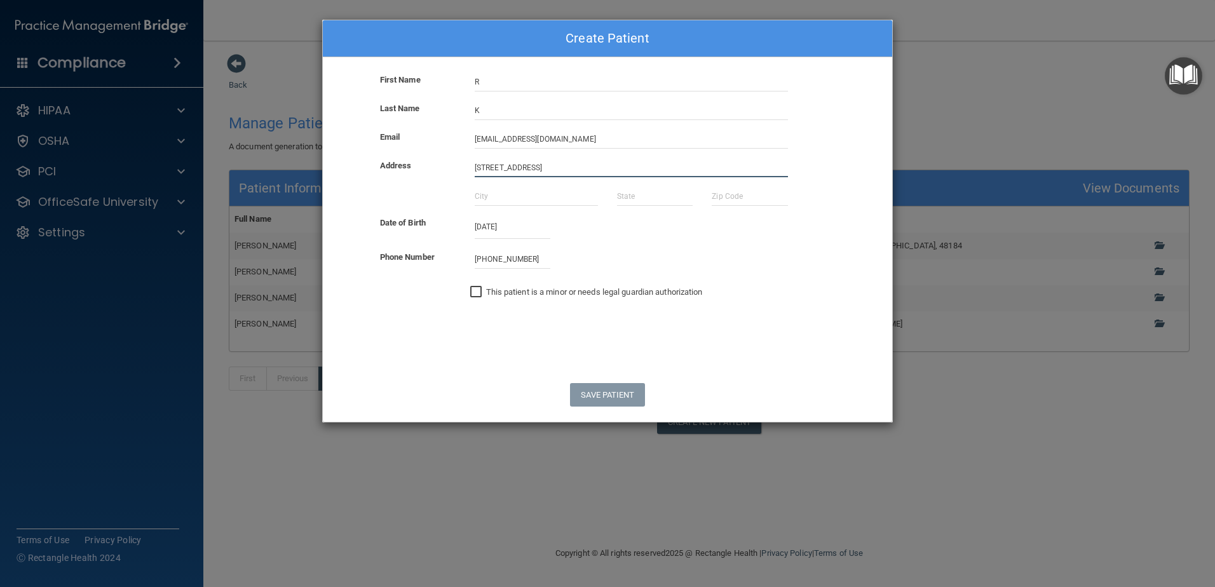
type input "[STREET_ADDRESS]"
type input "48170"
click at [527, 198] on input "text" at bounding box center [536, 196] width 123 height 19
type input "["
type input "plymouth"
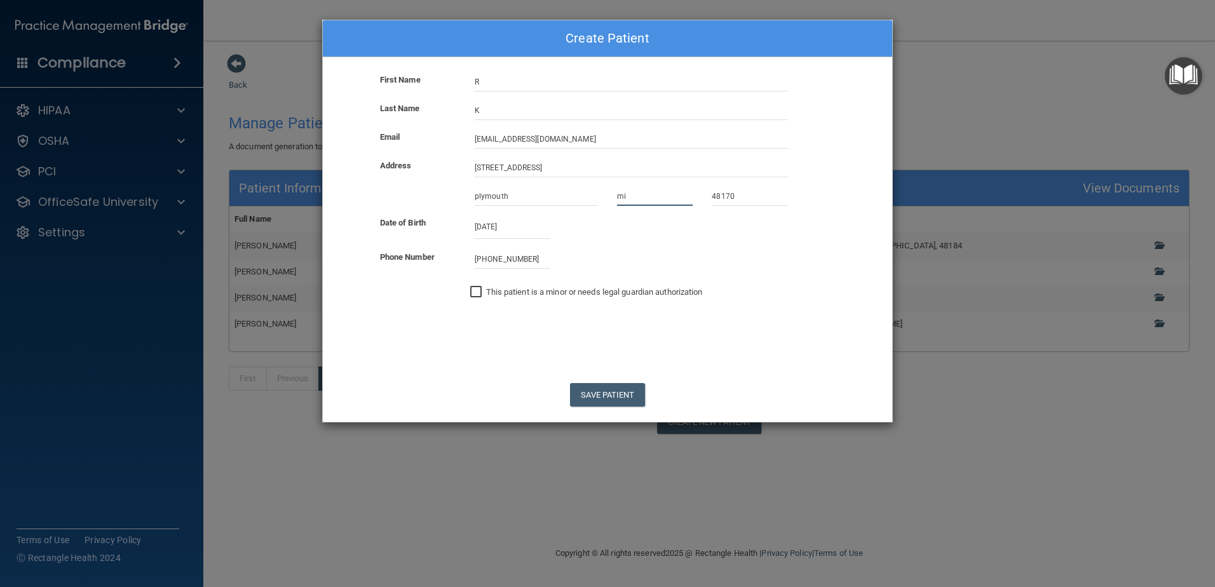
type input "mi"
click at [607, 397] on button "Save Patient" at bounding box center [607, 395] width 74 height 24
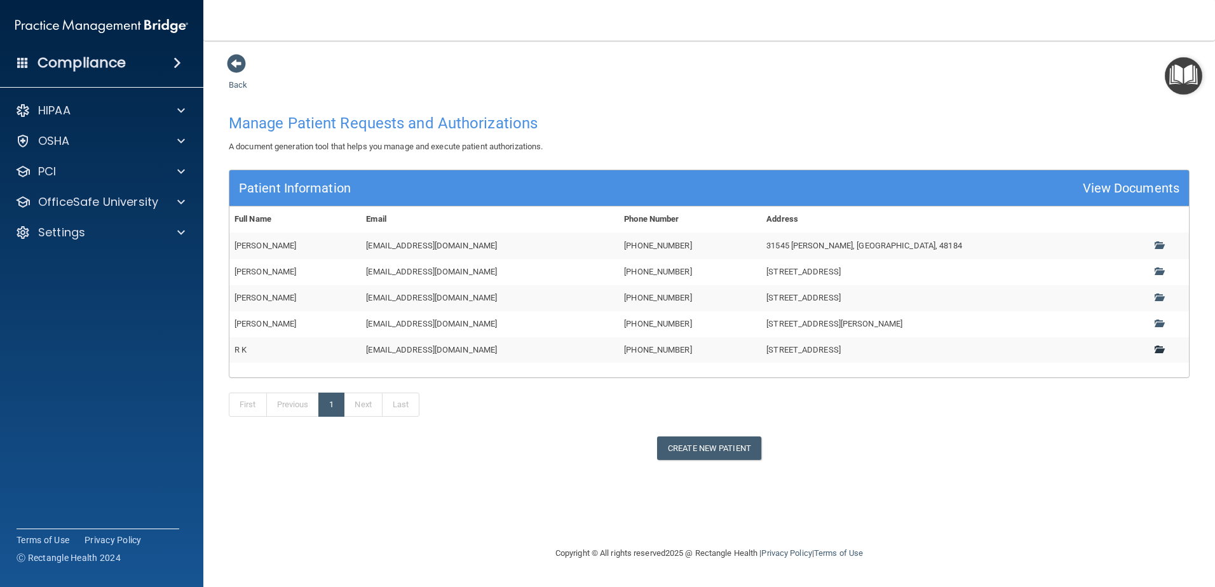
click at [1155, 349] on span at bounding box center [1159, 349] width 8 height 8
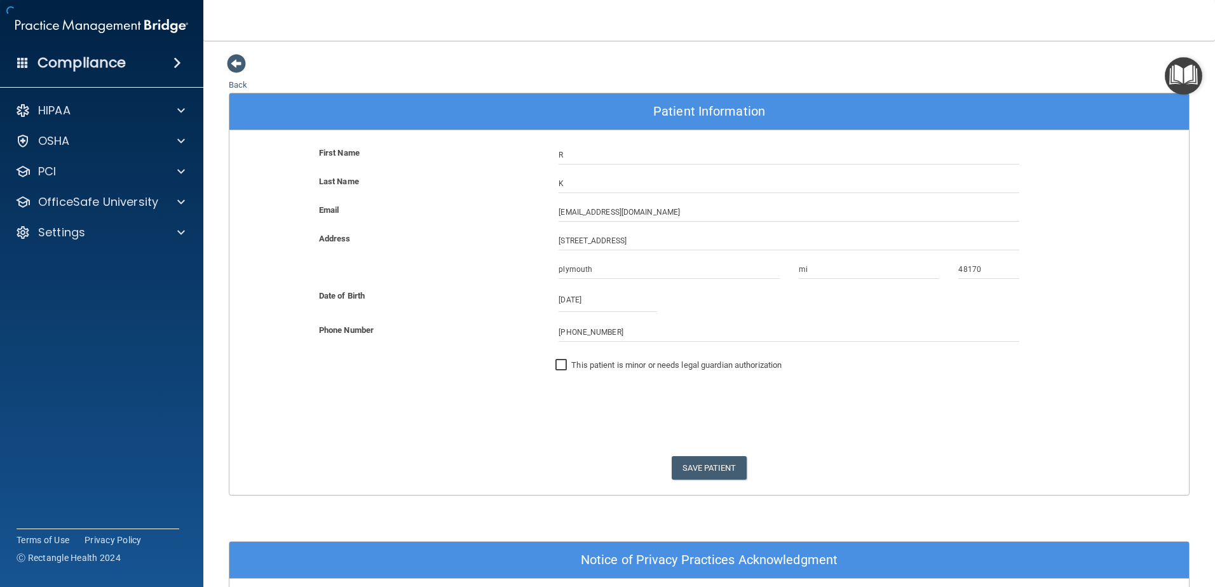
click at [1155, 348] on div "Phone Number [PHONE_NUMBER]" at bounding box center [709, 337] width 979 height 29
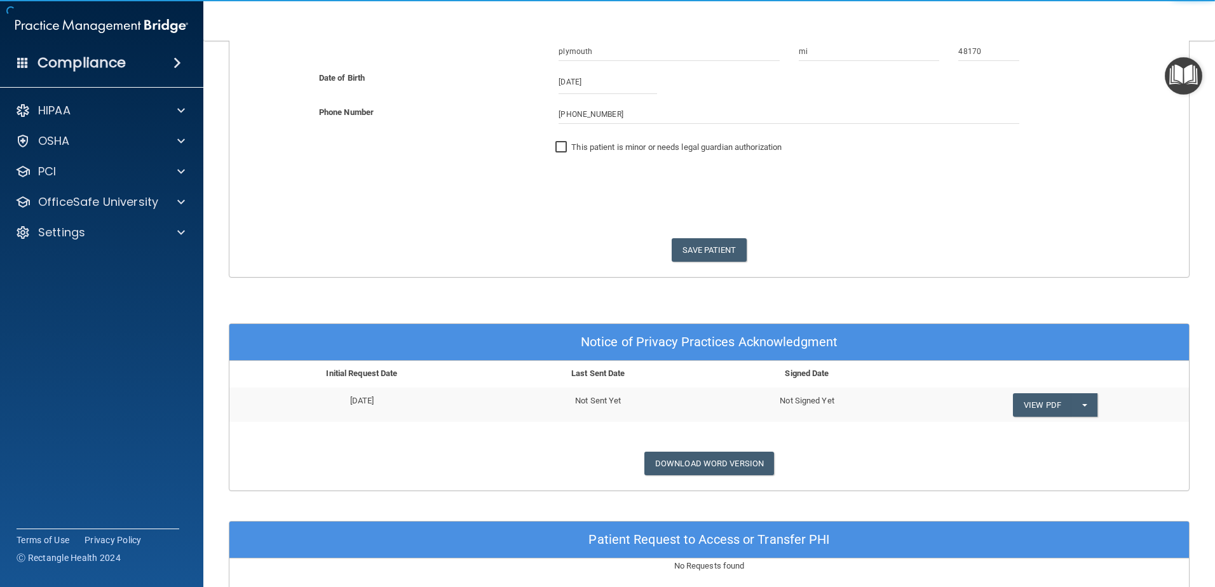
scroll to position [318, 0]
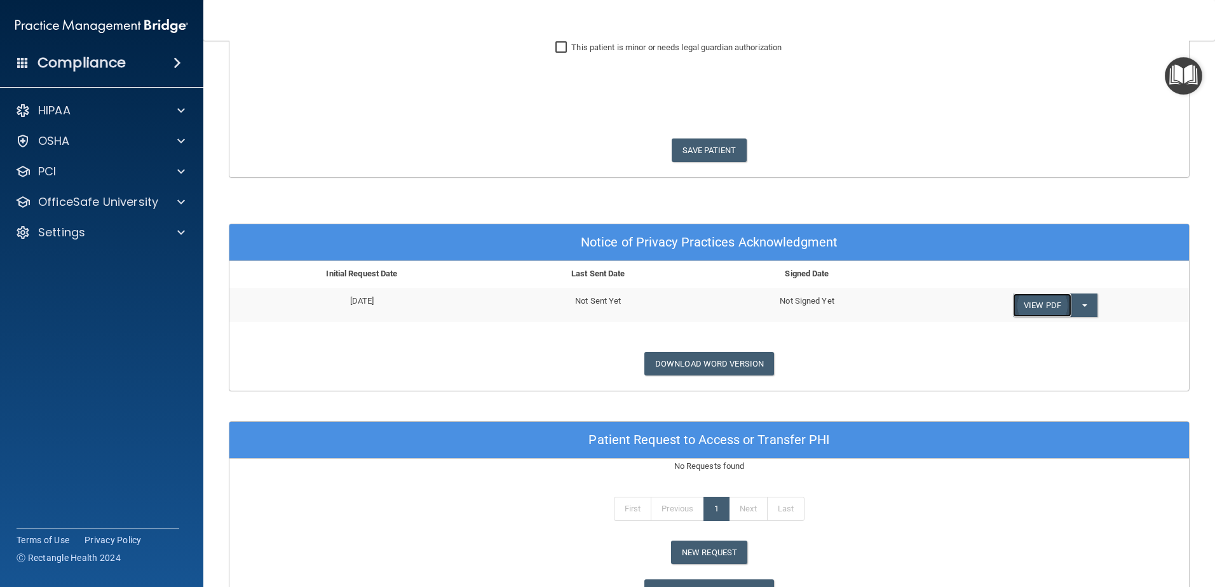
click at [1041, 298] on link "View PDF" at bounding box center [1042, 306] width 58 height 24
